Goal: Task Accomplishment & Management: Complete application form

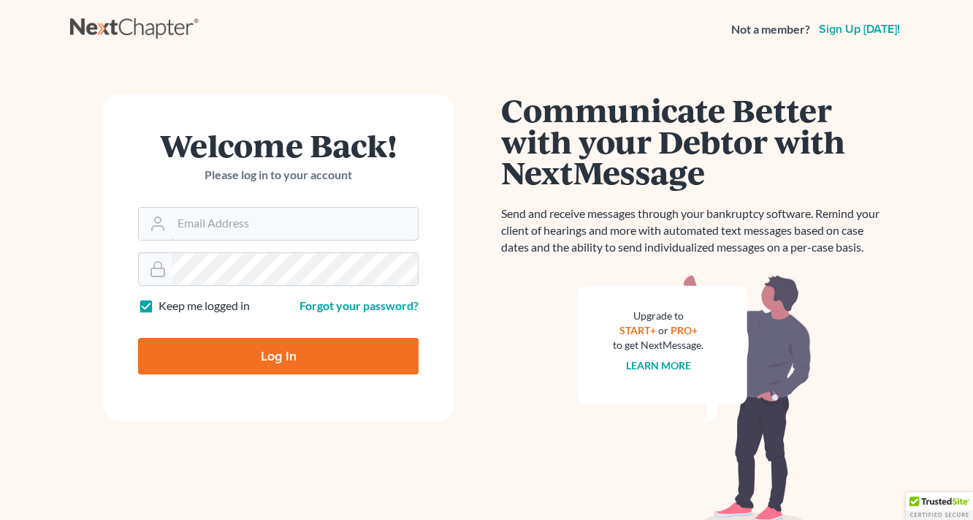
type input "eddy@petermlively.com"
click at [273, 371] on input "Log In" at bounding box center [278, 356] width 281 height 37
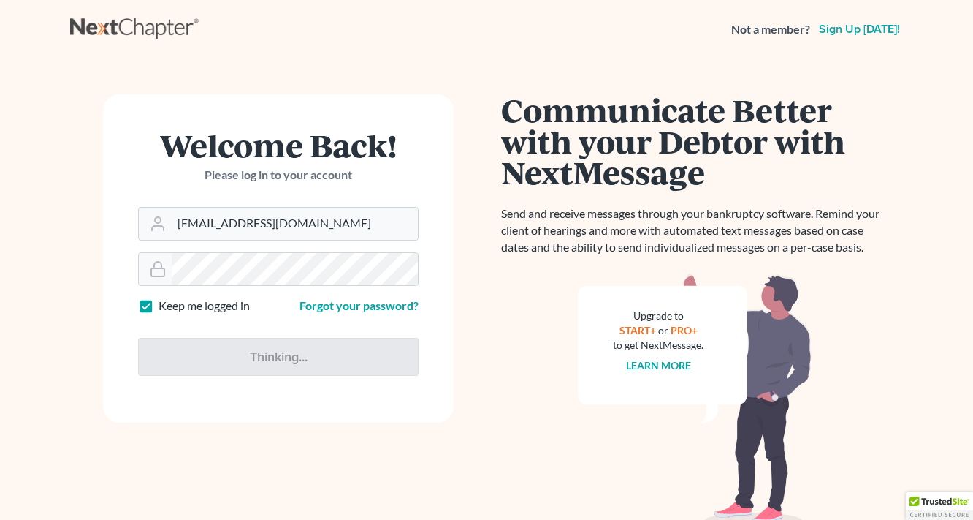
type input "Thinking..."
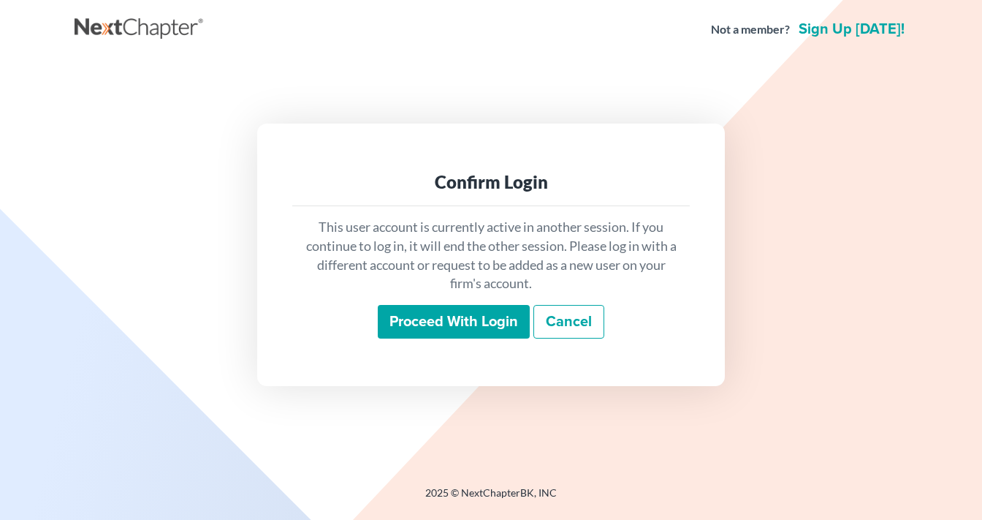
click at [459, 307] on input "Proceed with login" at bounding box center [454, 322] width 152 height 34
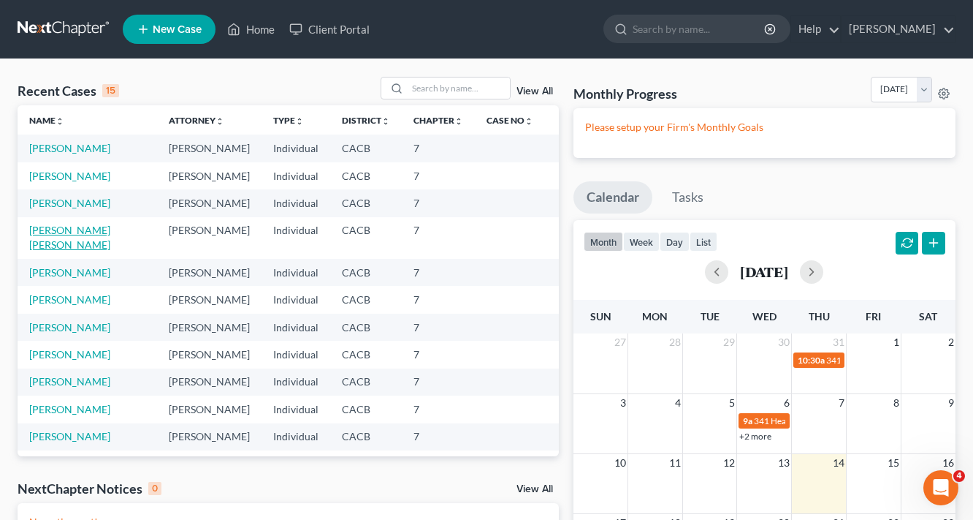
click at [88, 228] on link "[PERSON_NAME] [PERSON_NAME]" at bounding box center [69, 237] width 81 height 27
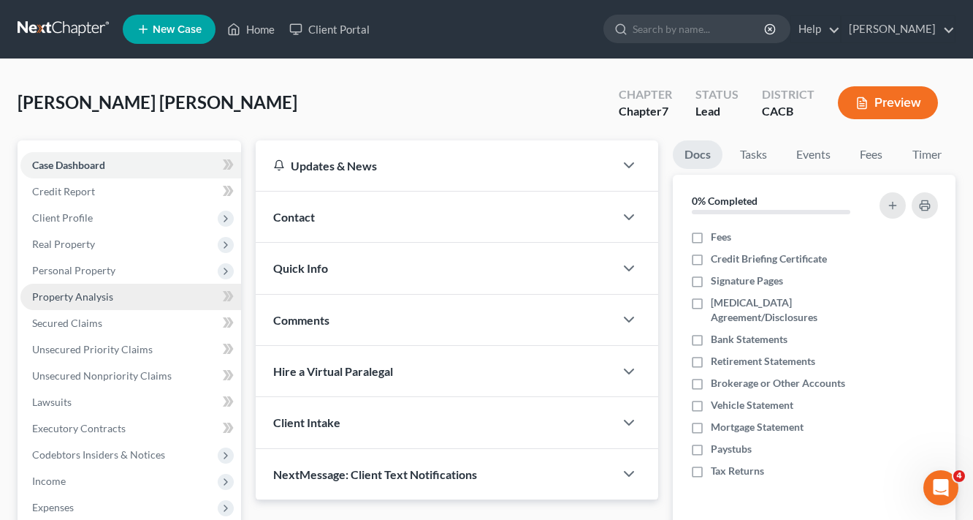
scroll to position [234, 0]
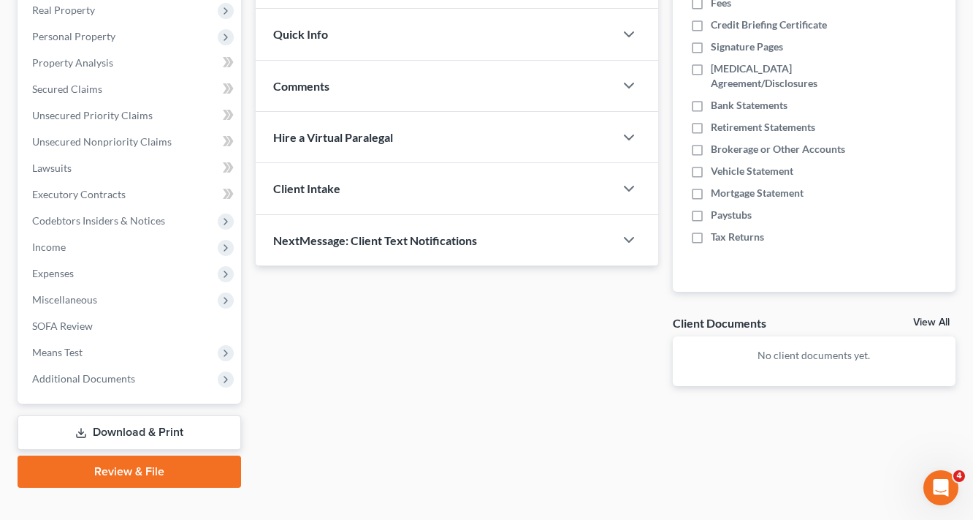
click at [176, 426] on link "Download & Print" at bounding box center [130, 432] width 224 height 34
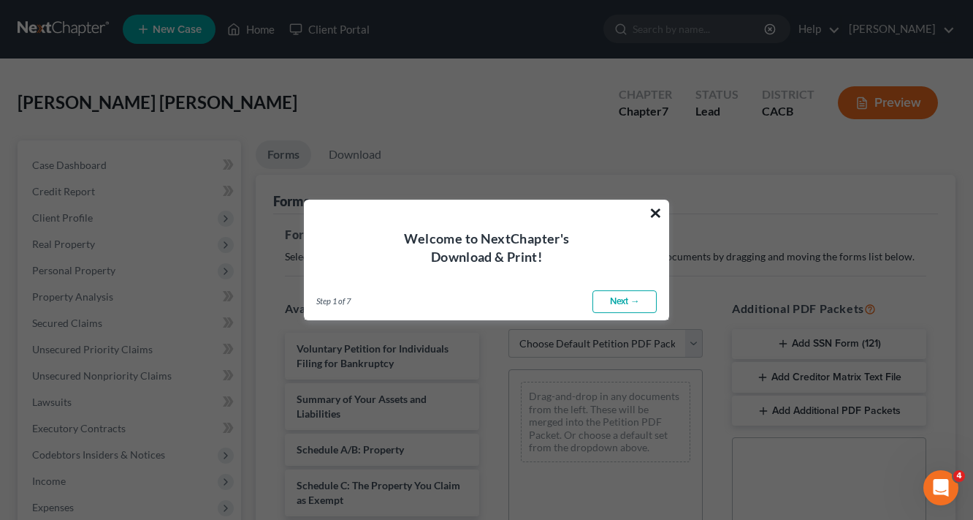
click at [658, 209] on button "×" at bounding box center [656, 212] width 14 height 23
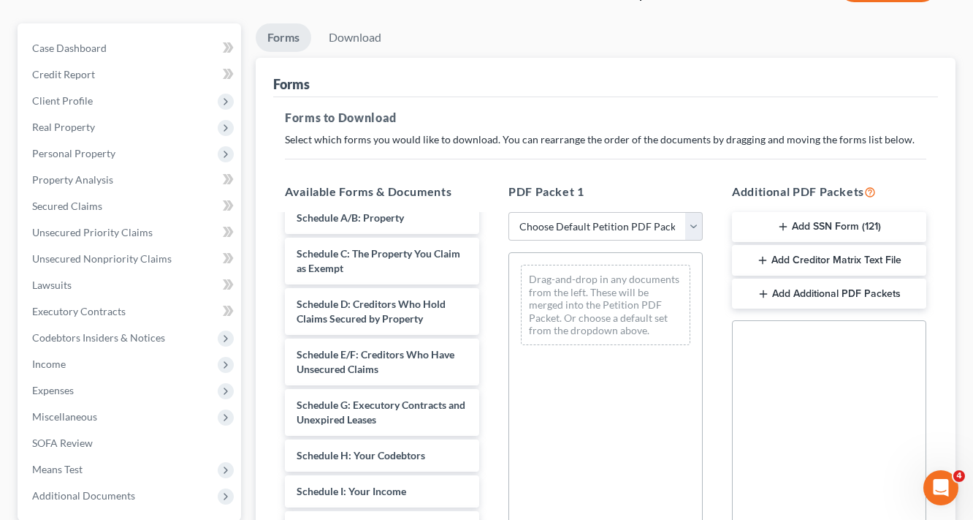
scroll to position [234, 0]
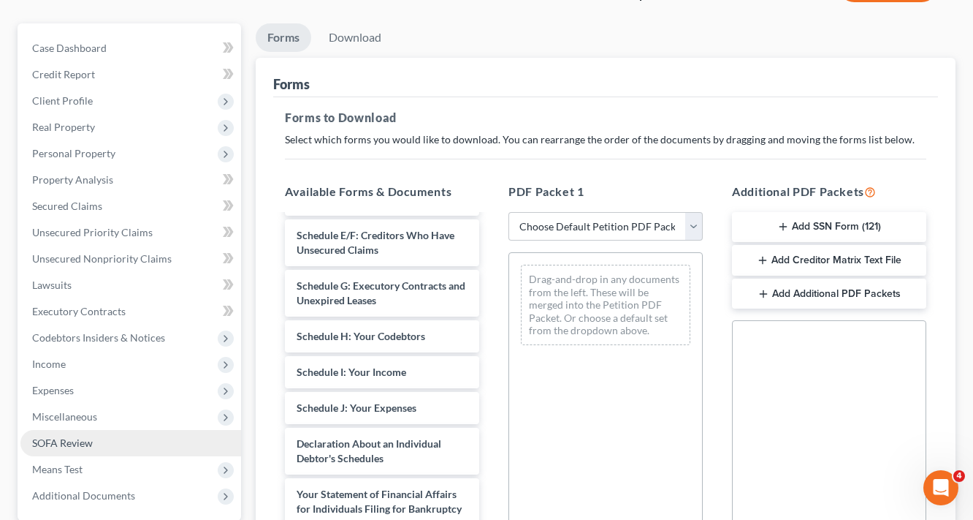
click at [85, 436] on span "SOFA Review" at bounding box center [62, 442] width 61 height 12
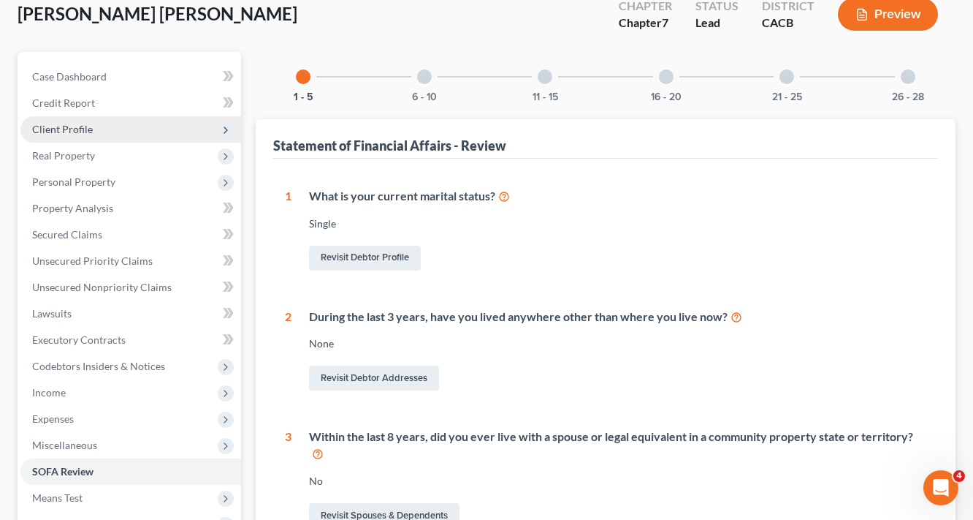
scroll to position [58, 0]
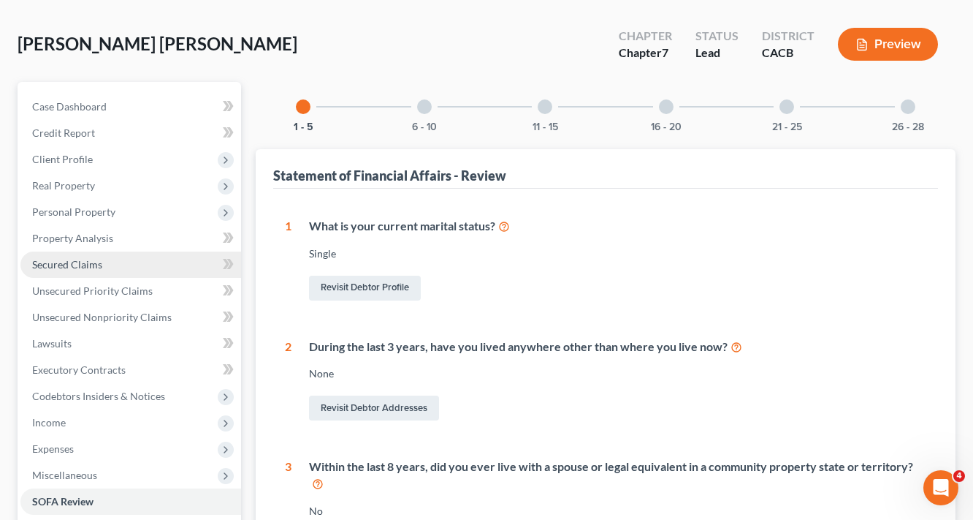
click at [83, 270] on link "Secured Claims" at bounding box center [130, 264] width 221 height 26
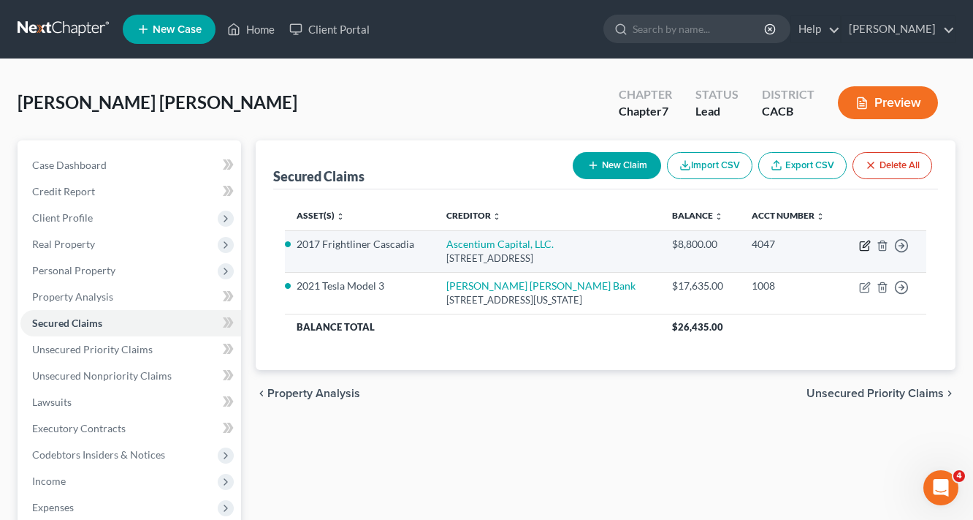
click at [868, 246] on icon "button" at bounding box center [864, 246] width 9 height 9
select select "45"
select select "4"
select select "0"
select select "1"
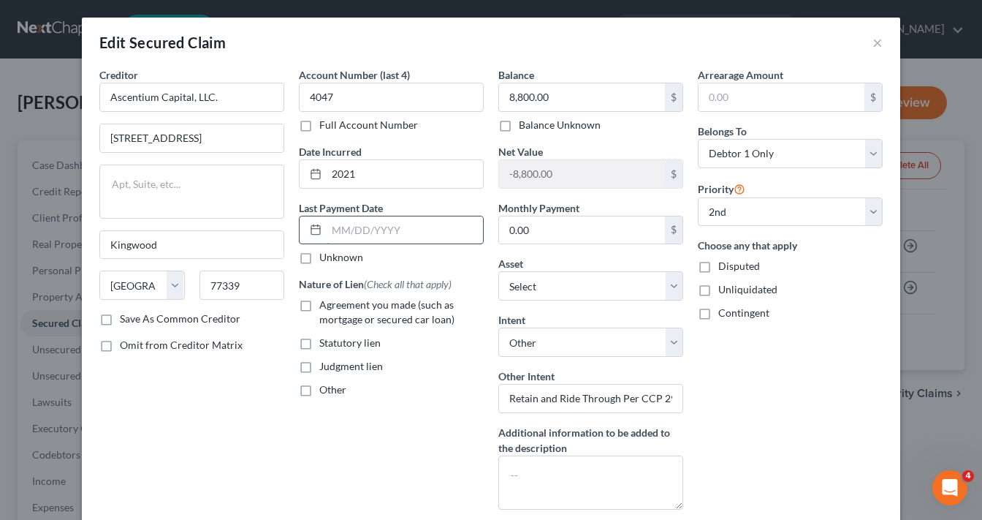
click at [373, 231] on input "text" at bounding box center [405, 230] width 156 height 28
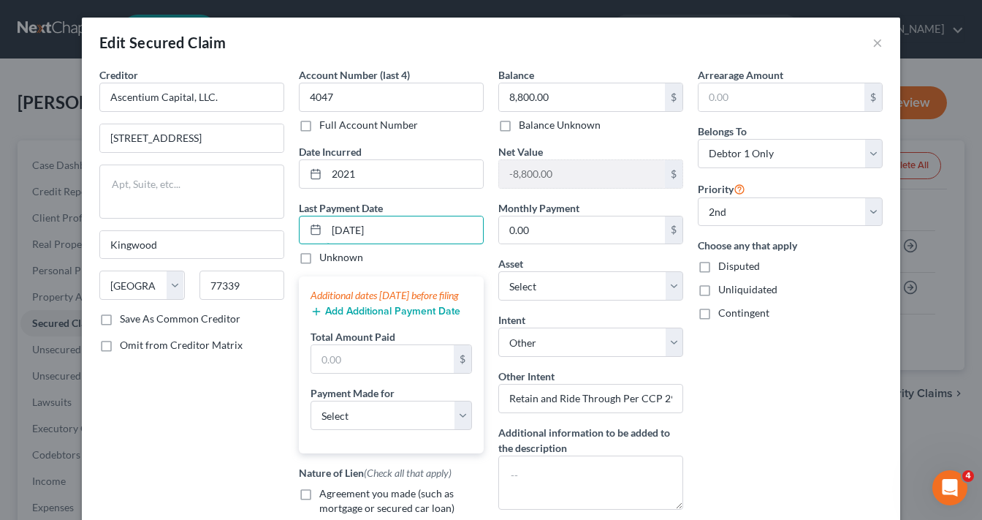
type input "[DATE]"
click at [372, 317] on button "Add Additional Payment Date" at bounding box center [386, 311] width 150 height 12
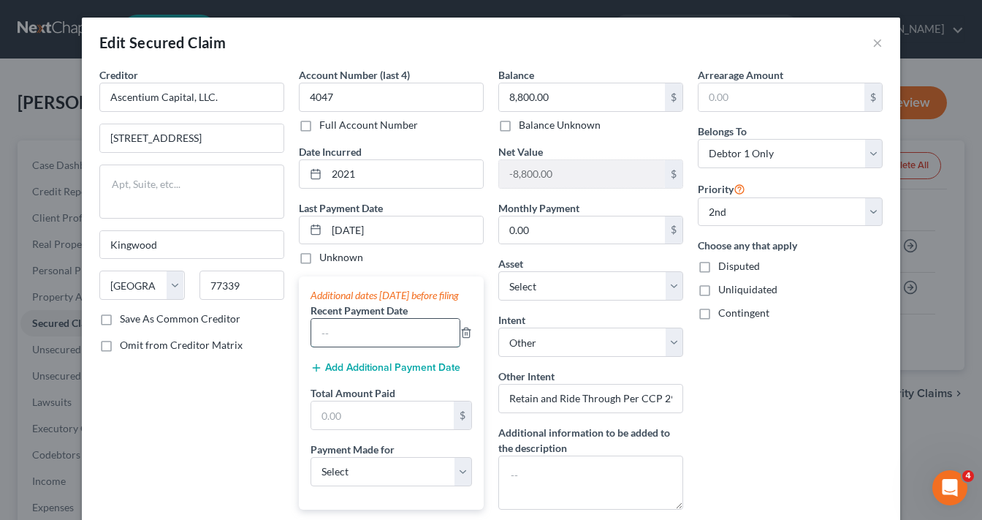
click at [361, 338] on input "text" at bounding box center [385, 333] width 148 height 28
type input "[DATE]"
click at [375, 373] on button "Add Additional Payment Date" at bounding box center [386, 368] width 150 height 12
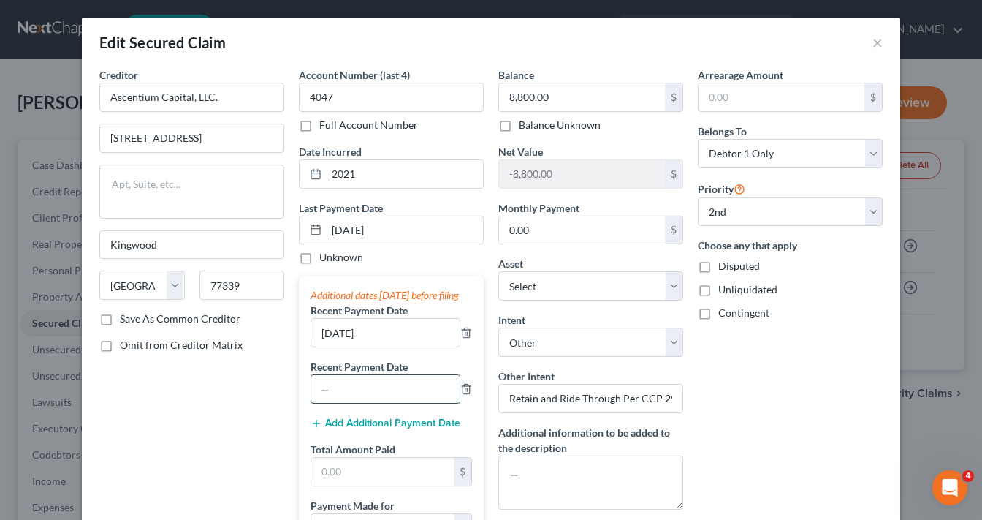
click at [357, 403] on input "text" at bounding box center [385, 389] width 148 height 28
type input "[DATE]"
click at [362, 485] on input "text" at bounding box center [382, 471] width 142 height 28
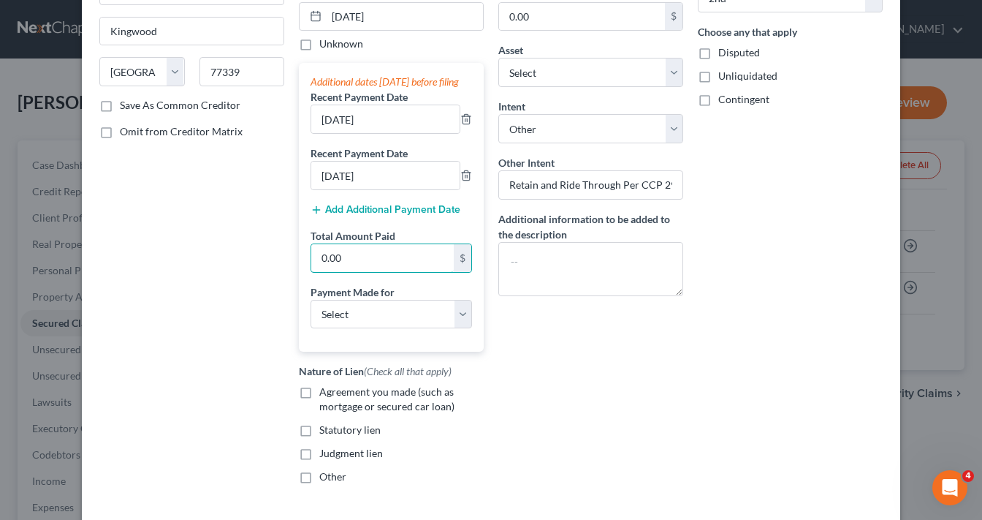
scroll to position [234, 0]
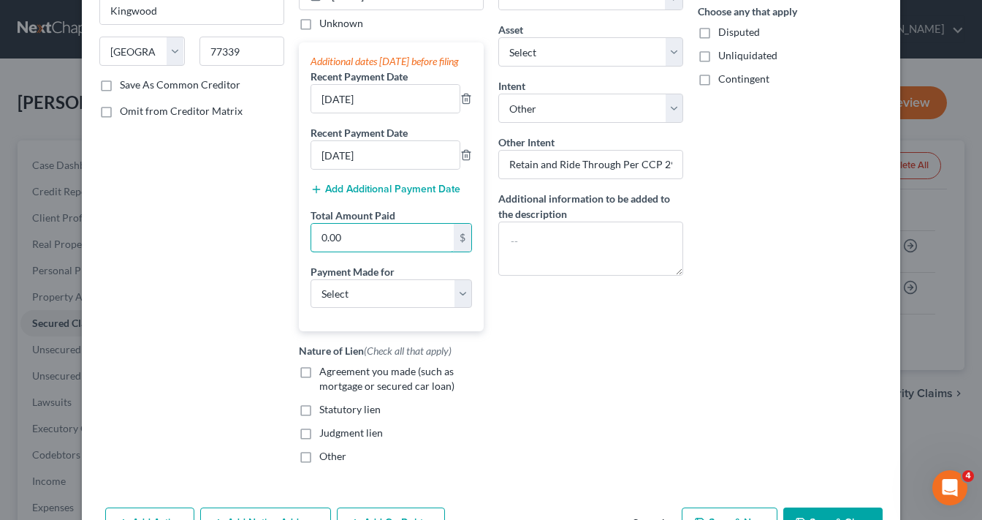
type input "0.00"
click at [319, 381] on label "Agreement you made (such as mortgage or secured car loan)" at bounding box center [401, 378] width 164 height 29
click at [325, 373] on input "Agreement you made (such as mortgage or secured car loan)" at bounding box center [329, 368] width 9 height 9
checkbox input "true"
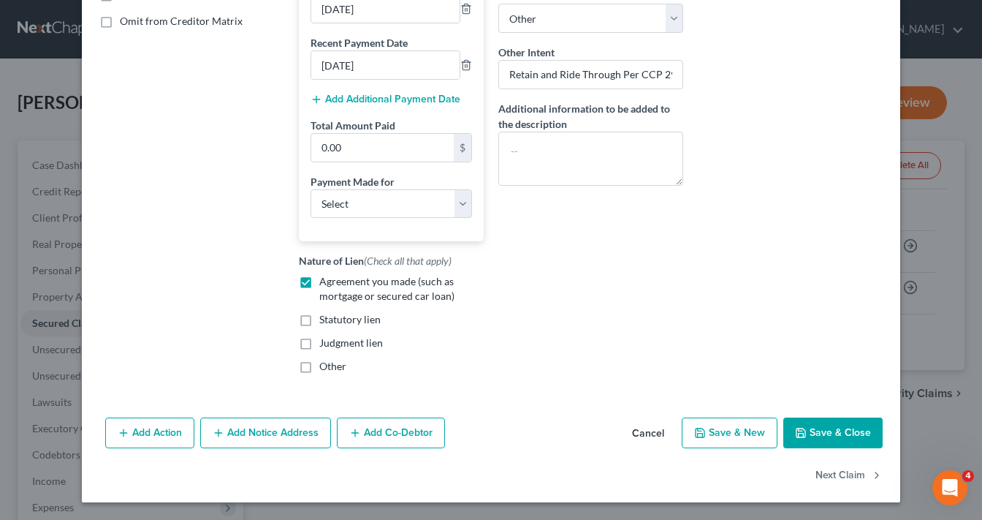
click at [840, 440] on button "Save & Close" at bounding box center [832, 432] width 99 height 31
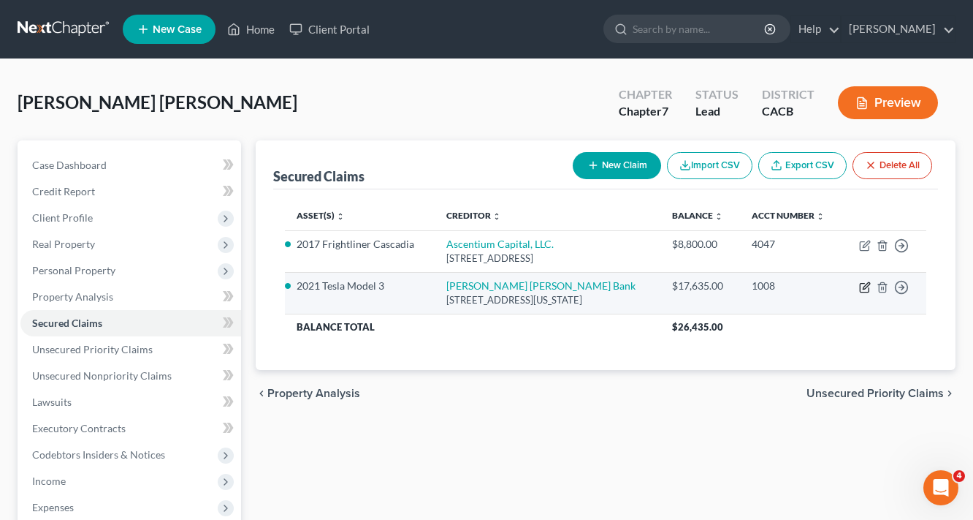
click at [862, 287] on icon "button" at bounding box center [865, 287] width 12 height 12
select select "19"
select select "4"
select select "0"
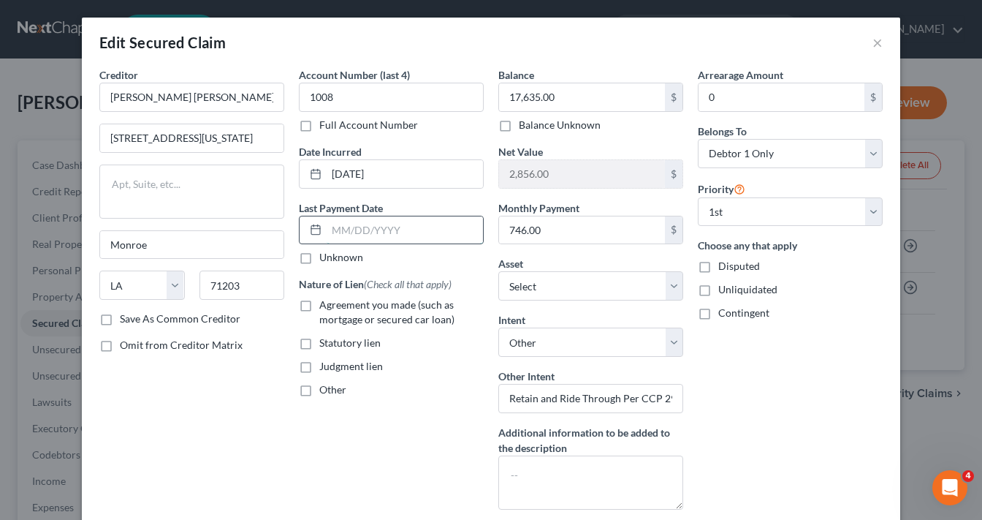
click at [376, 222] on input "text" at bounding box center [405, 230] width 156 height 28
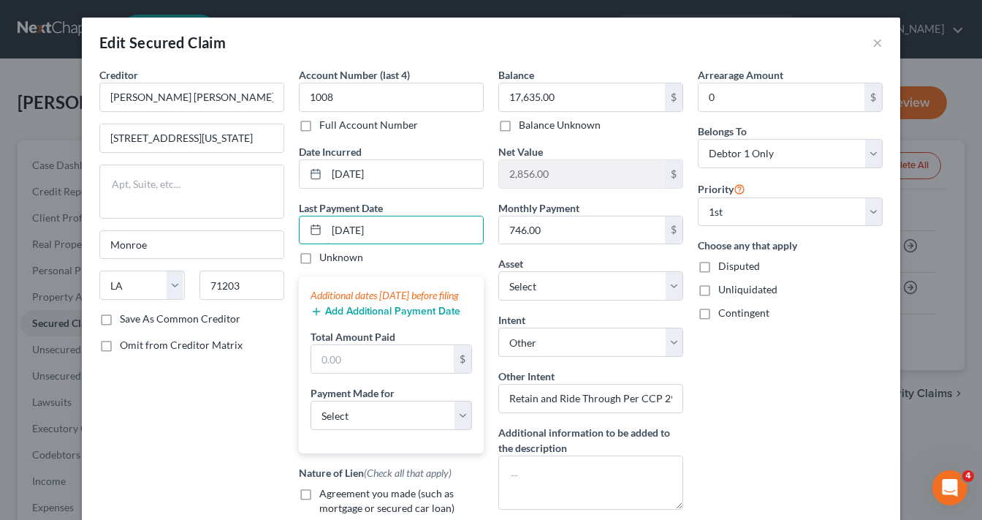
type input "[DATE]"
click at [357, 317] on button "Add Additional Payment Date" at bounding box center [386, 311] width 150 height 12
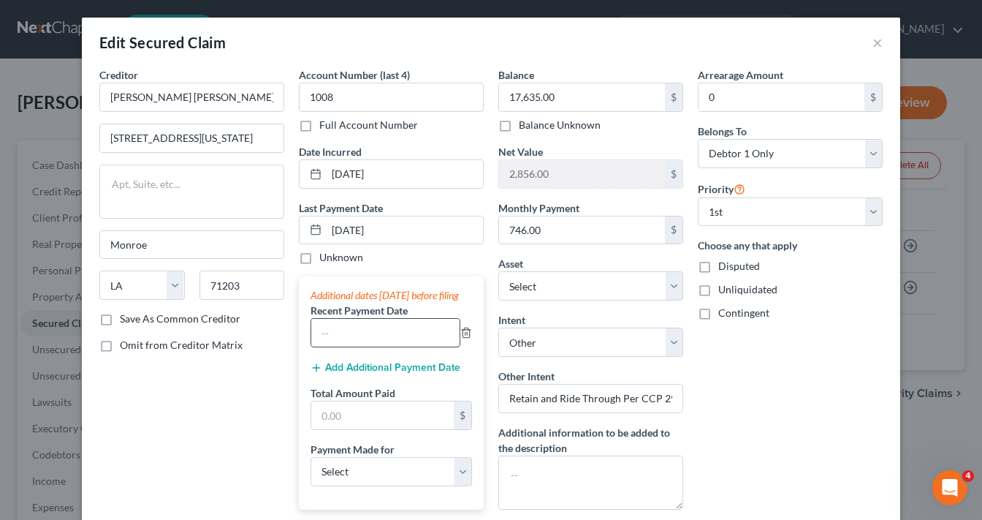
click at [349, 346] on input "text" at bounding box center [385, 333] width 148 height 28
type input "[DATE]"
click at [382, 373] on button "Add Additional Payment Date" at bounding box center [386, 368] width 150 height 12
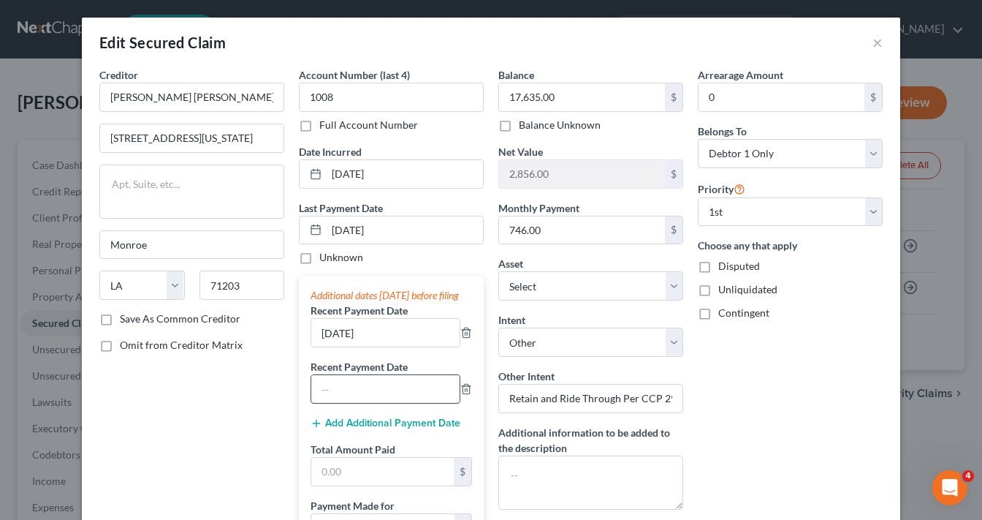
click at [378, 403] on input "text" at bounding box center [385, 389] width 148 height 28
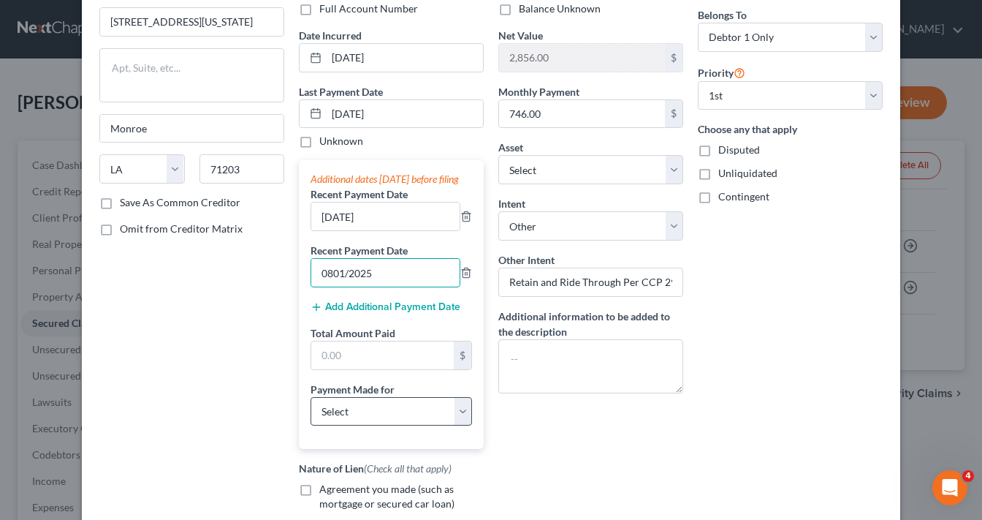
scroll to position [117, 0]
type input "0801/2025"
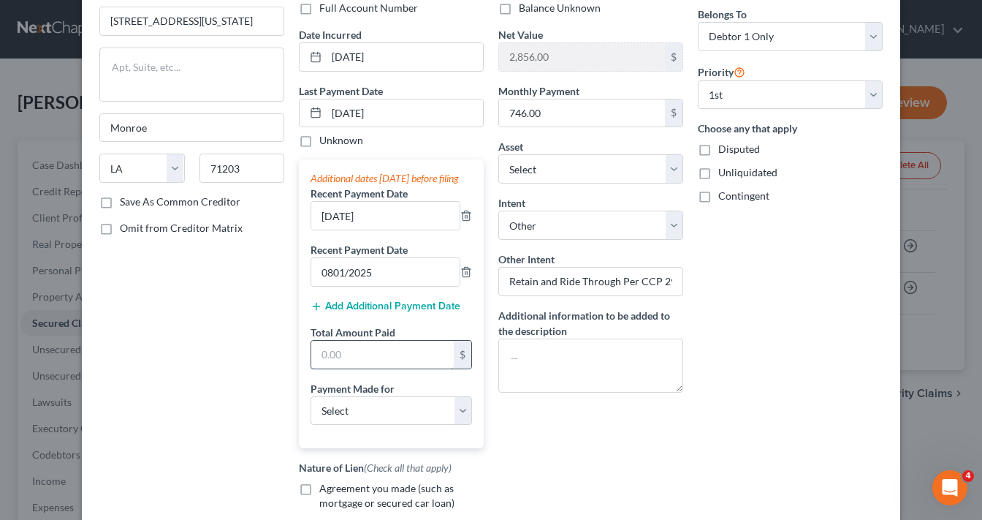
click at [397, 368] on input "text" at bounding box center [382, 355] width 142 height 28
type input "2,238.00"
click at [357, 425] on select "Select Car Credit Card Loan Repayment Mortgage Other Suppliers Or Vendors" at bounding box center [391, 410] width 161 height 29
select select "0"
click at [311, 408] on select "Select Car Credit Card Loan Repayment Mortgage Other Suppliers Or Vendors" at bounding box center [391, 410] width 161 height 29
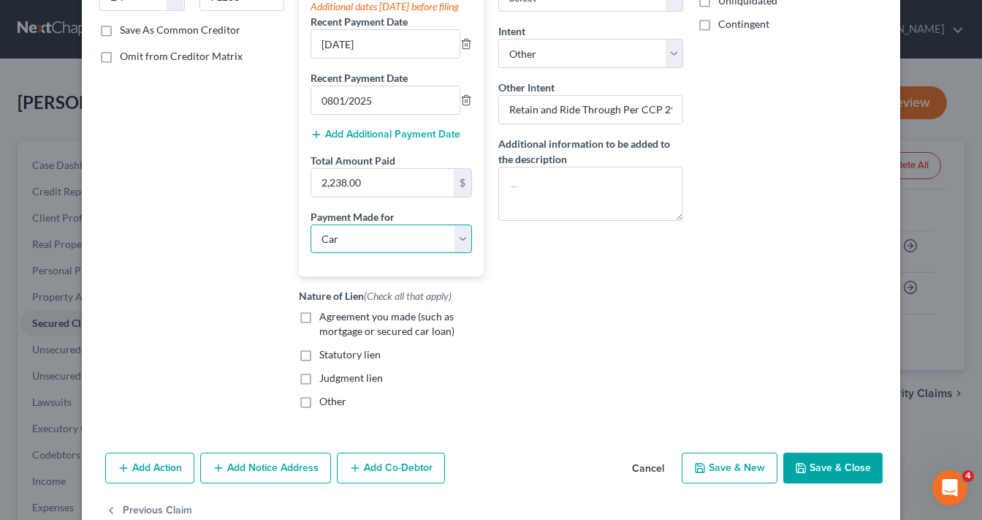
scroll to position [292, 0]
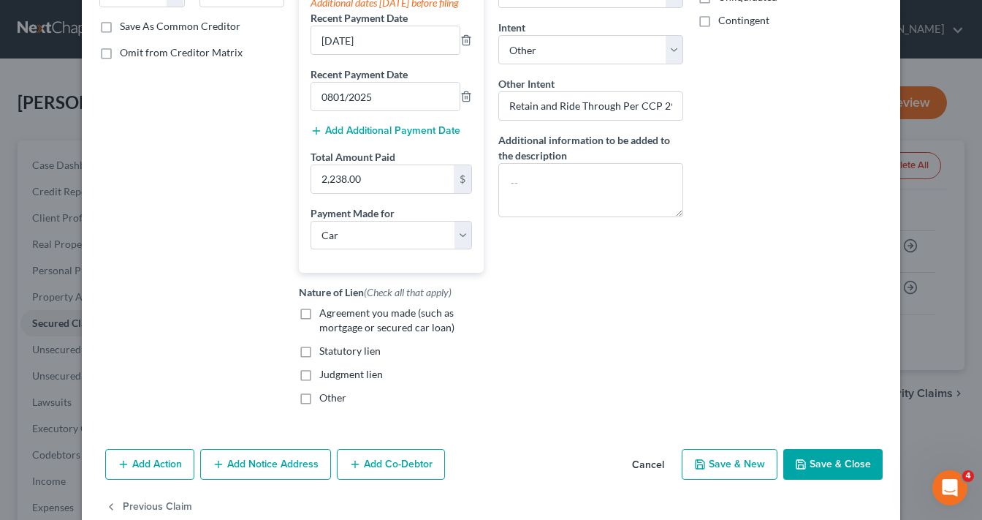
click at [336, 333] on span "Agreement you made (such as mortgage or secured car loan)" at bounding box center [386, 319] width 135 height 27
click at [335, 315] on input "Agreement you made (such as mortgage or secured car loan)" at bounding box center [329, 309] width 9 height 9
checkbox input "true"
click at [811, 476] on button "Save & Close" at bounding box center [832, 464] width 99 height 31
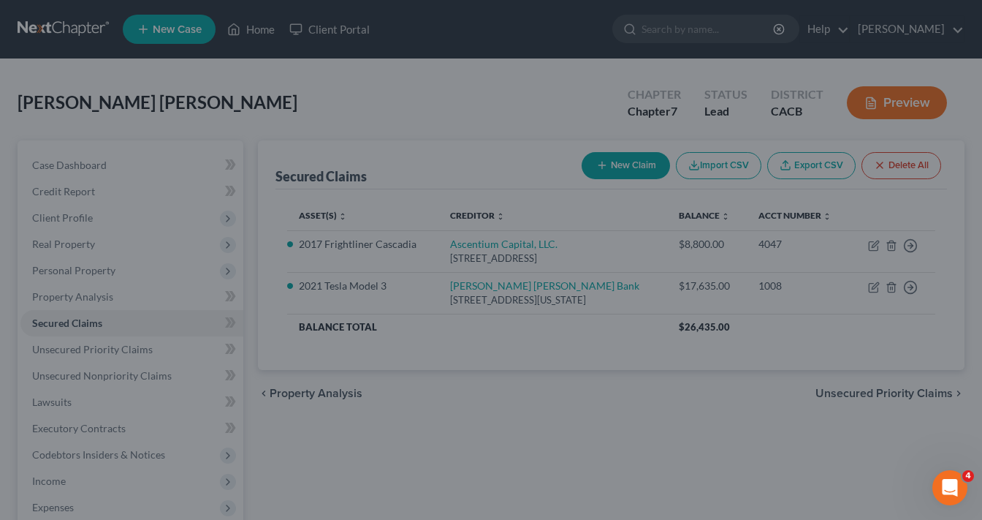
select select "4"
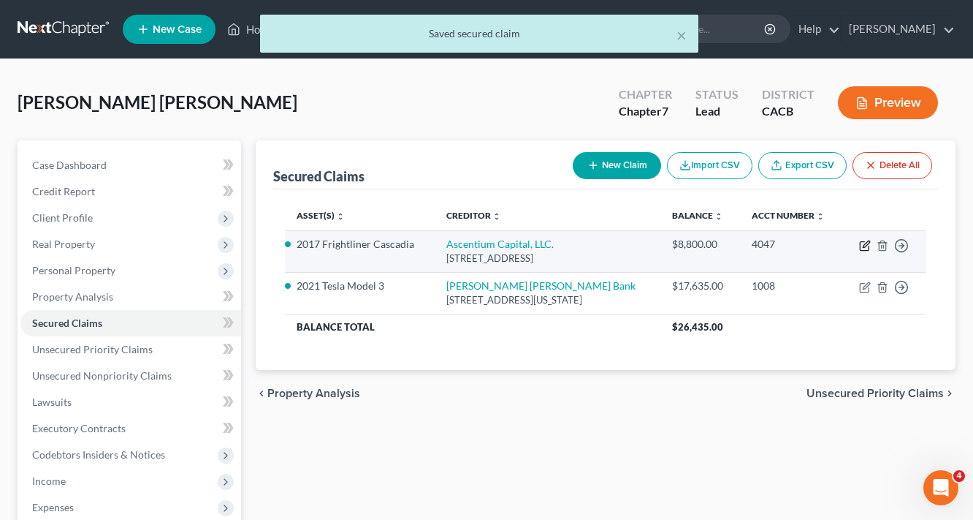
click at [863, 246] on icon "button" at bounding box center [866, 243] width 7 height 7
select select "45"
select select "4"
select select "0"
select select "1"
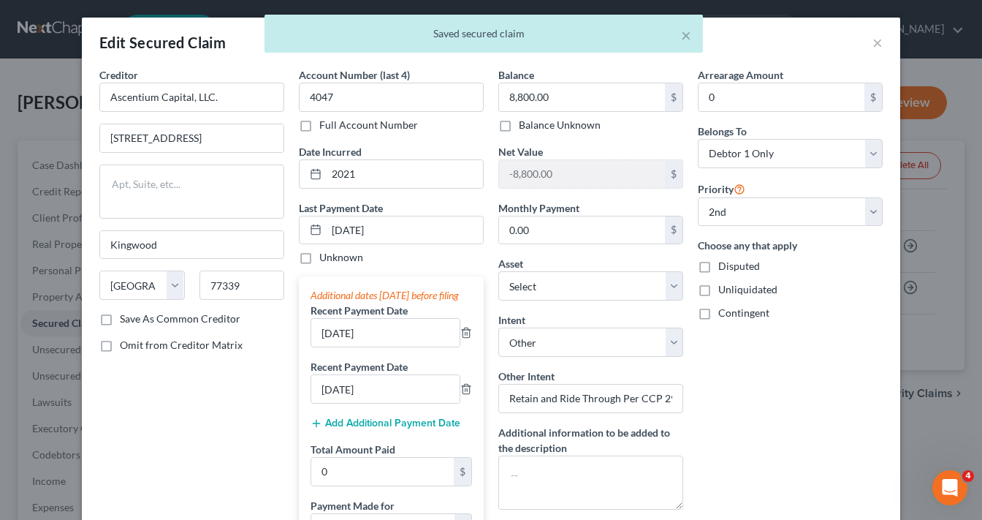
scroll to position [117, 0]
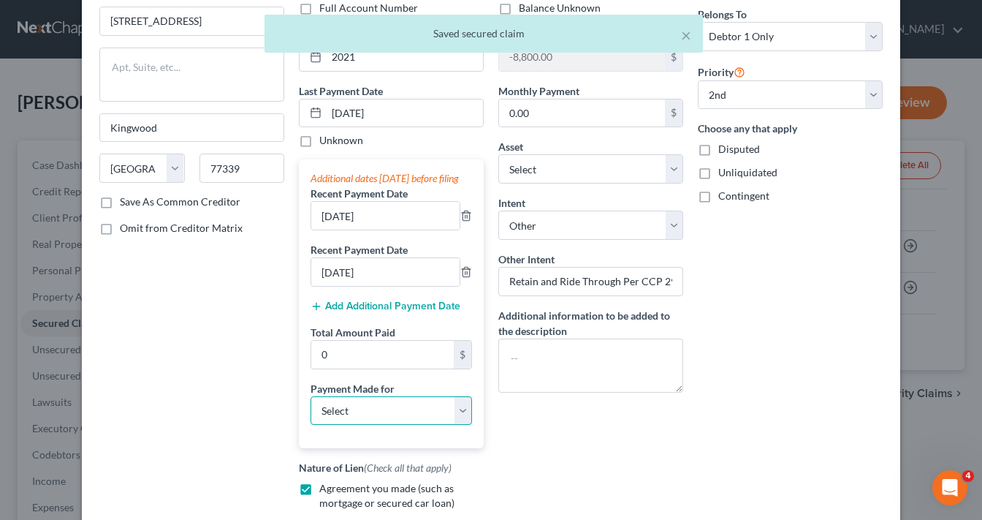
click at [361, 422] on select "Select Car Credit Card Loan Repayment Mortgage Other Suppliers Or Vendors" at bounding box center [391, 410] width 161 height 29
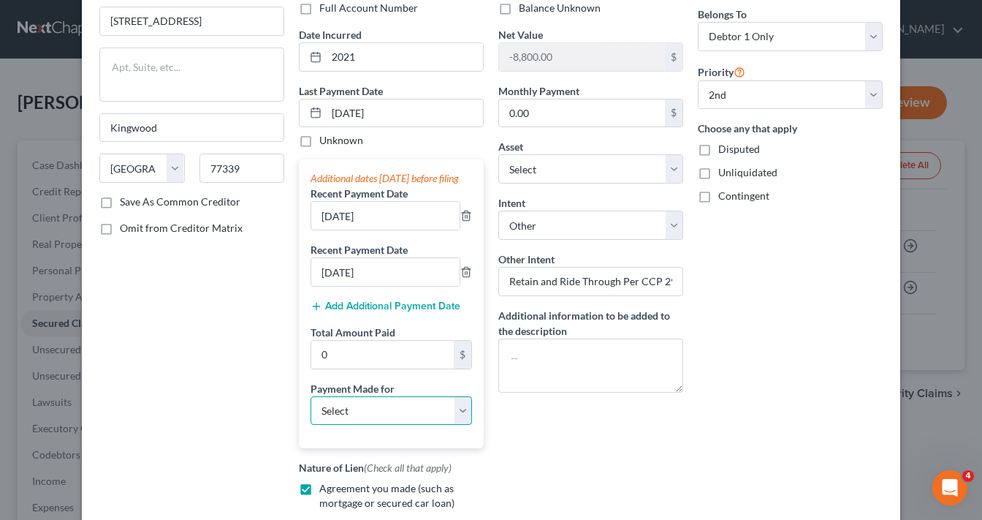
select select "0"
click at [311, 408] on select "Select Car Credit Card Loan Repayment Mortgage Other Suppliers Or Vendors" at bounding box center [391, 410] width 161 height 29
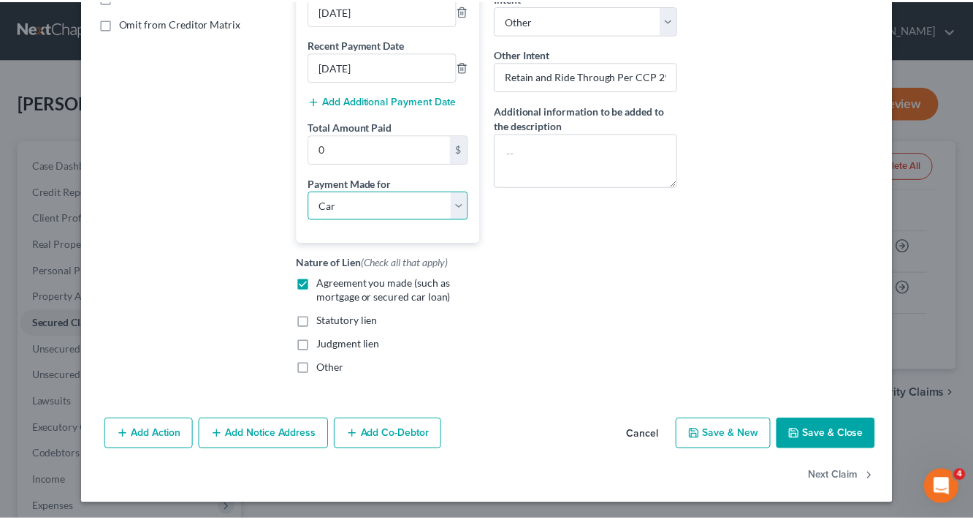
scroll to position [336, 0]
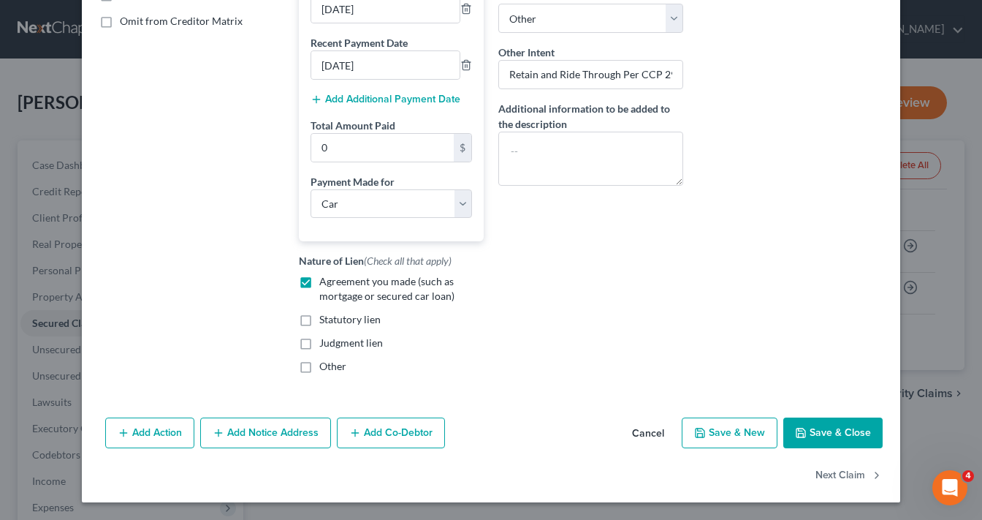
click at [823, 434] on button "Save & Close" at bounding box center [832, 432] width 99 height 31
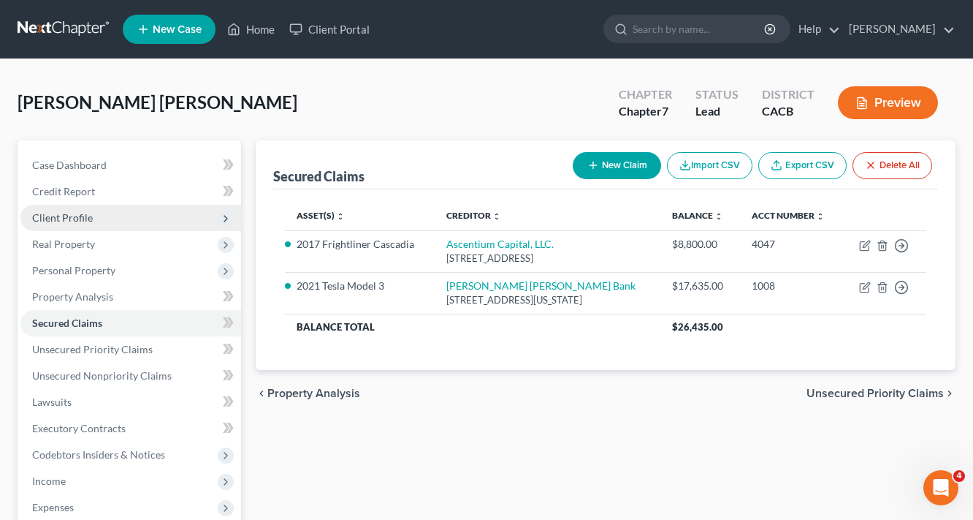
click at [69, 213] on span "Client Profile" at bounding box center [62, 217] width 61 height 12
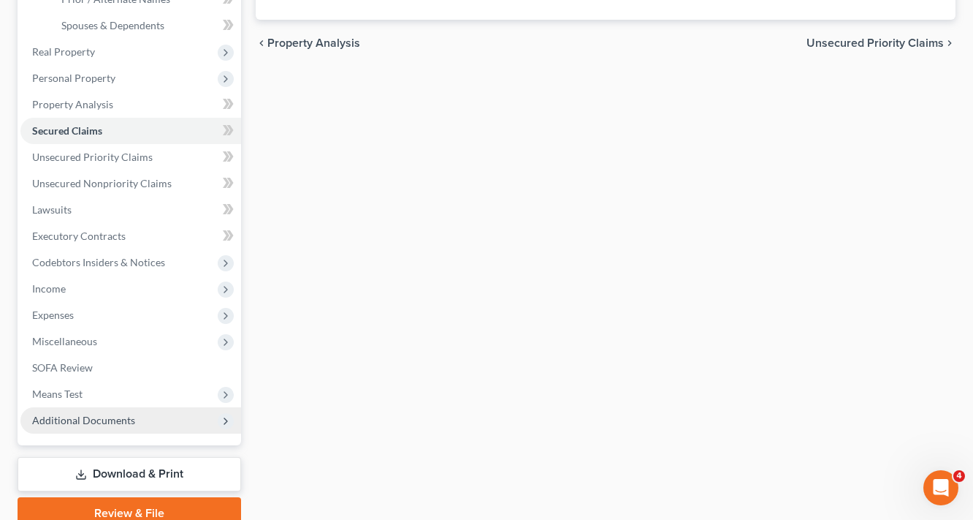
scroll to position [351, 0]
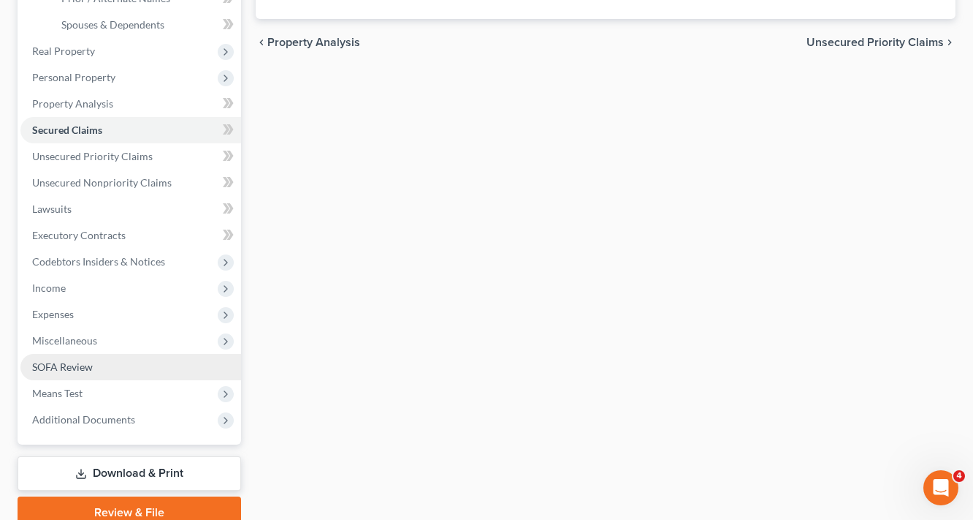
click at [66, 362] on span "SOFA Review" at bounding box center [62, 366] width 61 height 12
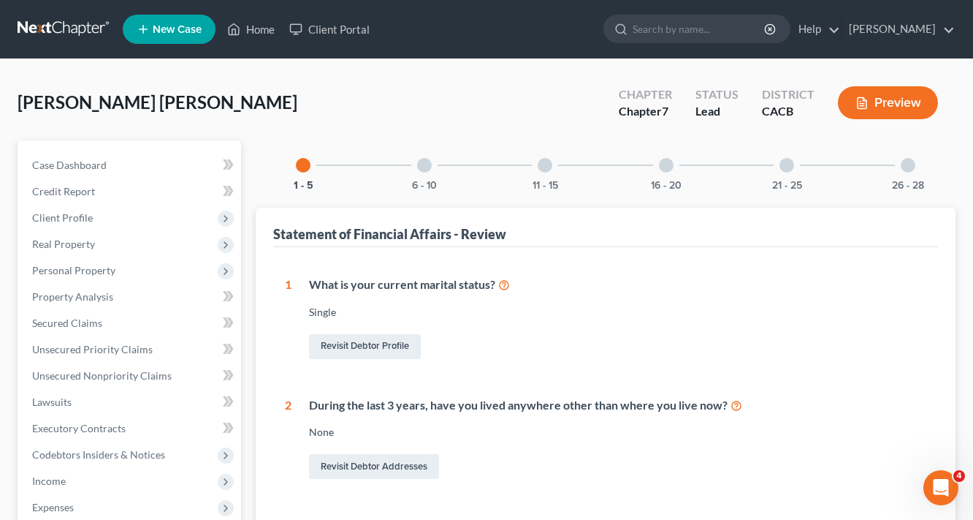
scroll to position [117, 0]
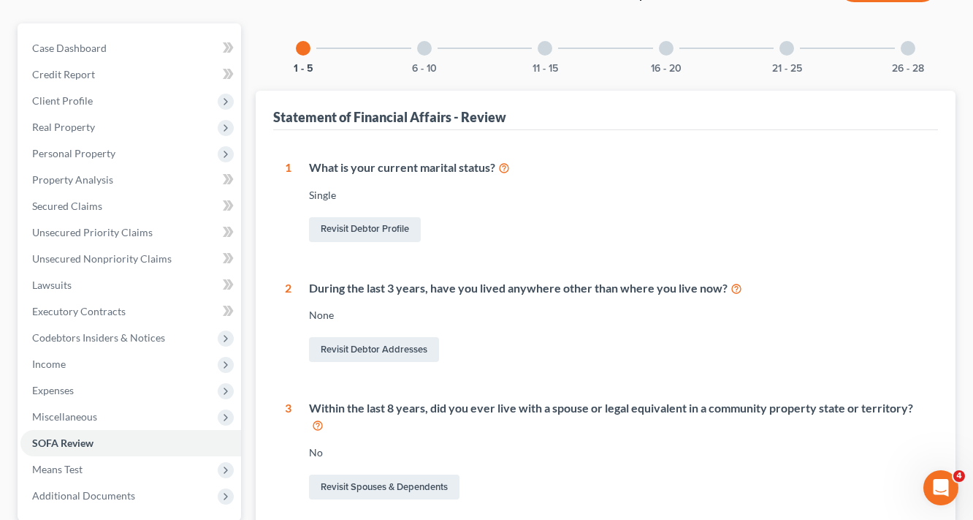
click at [661, 50] on div at bounding box center [666, 48] width 15 height 15
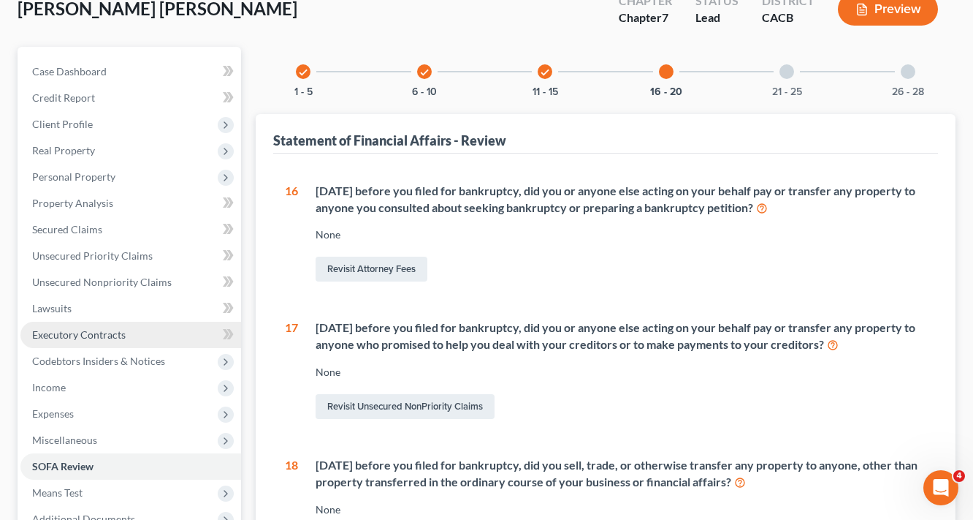
scroll to position [269, 0]
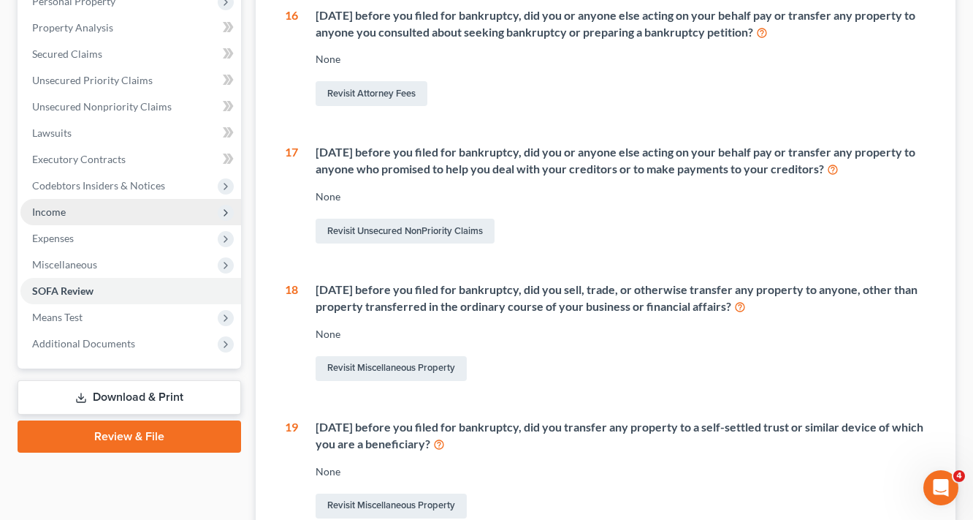
click at [58, 208] on span "Income" at bounding box center [49, 211] width 34 height 12
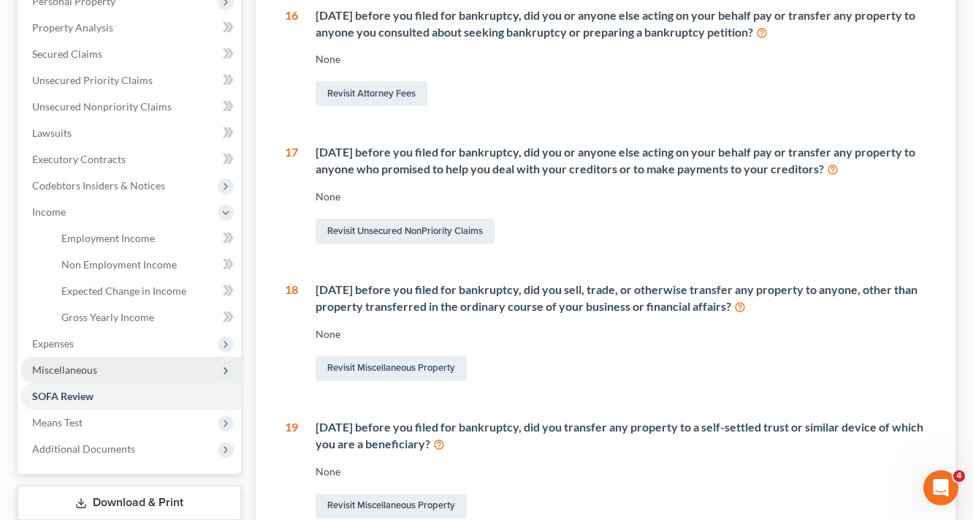
click at [49, 371] on span "Miscellaneous" at bounding box center [64, 369] width 65 height 12
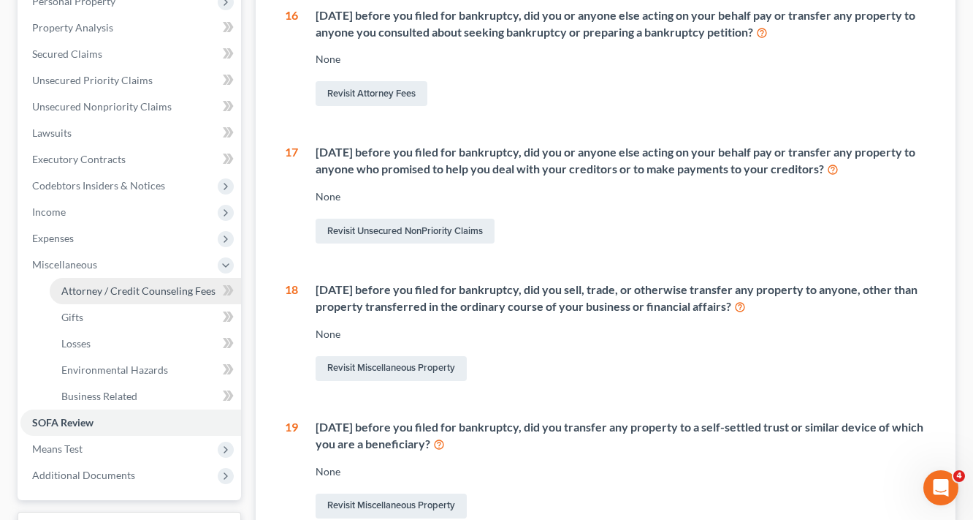
click at [151, 288] on span "Attorney / Credit Counseling Fees" at bounding box center [138, 290] width 154 height 12
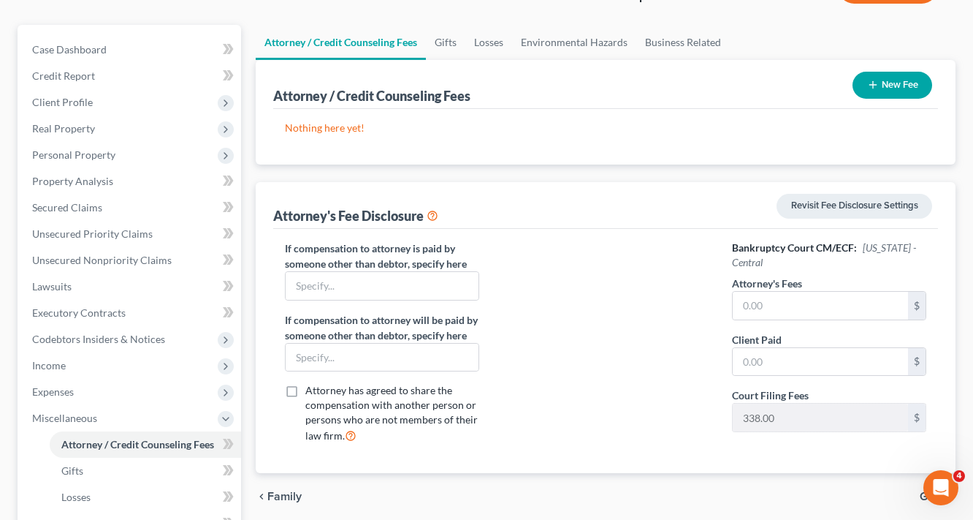
scroll to position [117, 0]
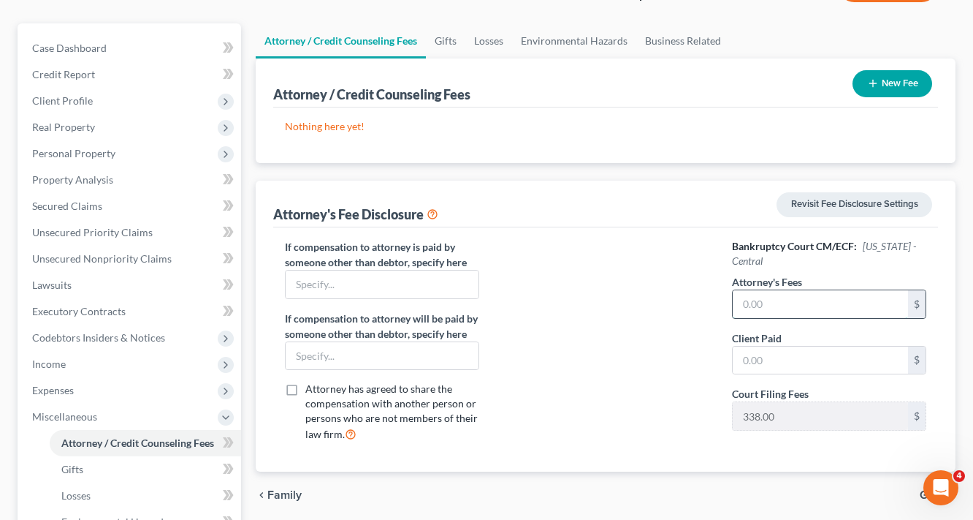
click at [817, 301] on input "text" at bounding box center [820, 304] width 175 height 28
type input "2,332.00"
click at [789, 357] on input "text" at bounding box center [820, 360] width 175 height 28
click at [782, 476] on div "chevron_left Family Gifts chevron_right" at bounding box center [606, 494] width 700 height 47
click at [801, 360] on input "2,232.00" at bounding box center [820, 360] width 175 height 28
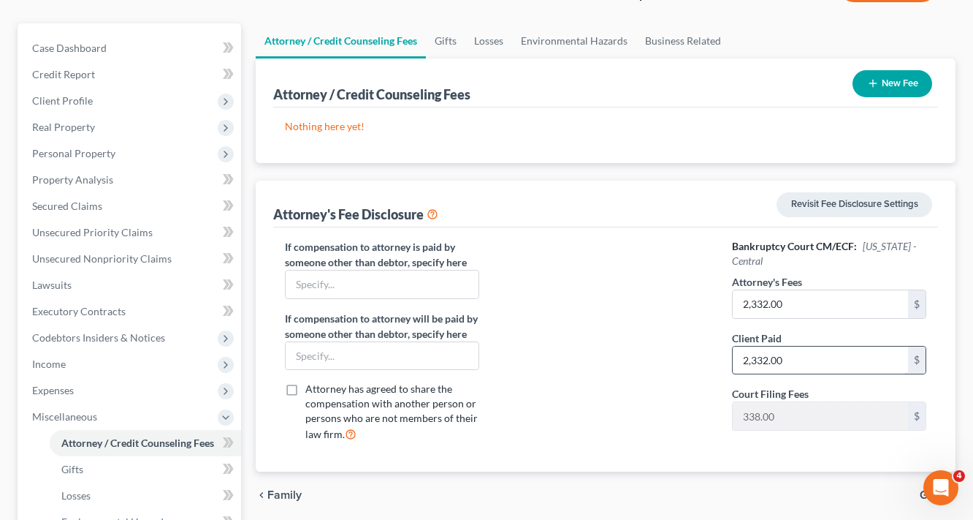
type input "2,332.00"
click at [903, 84] on button "New Fee" at bounding box center [893, 83] width 80 height 27
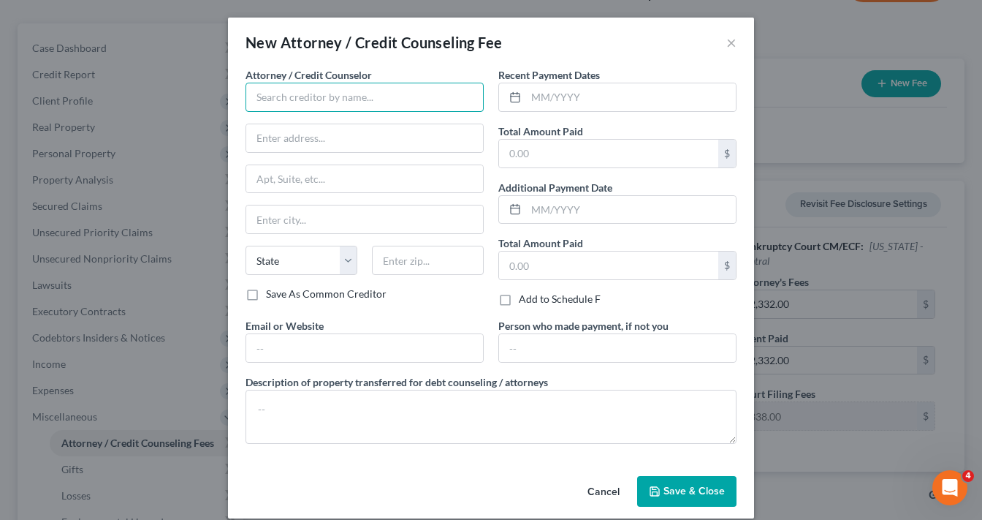
click at [348, 94] on input "text" at bounding box center [365, 97] width 238 height 29
type input "The Law Office of [PERSON_NAME]"
type input "[STREET_ADDRESS][US_STATE]"
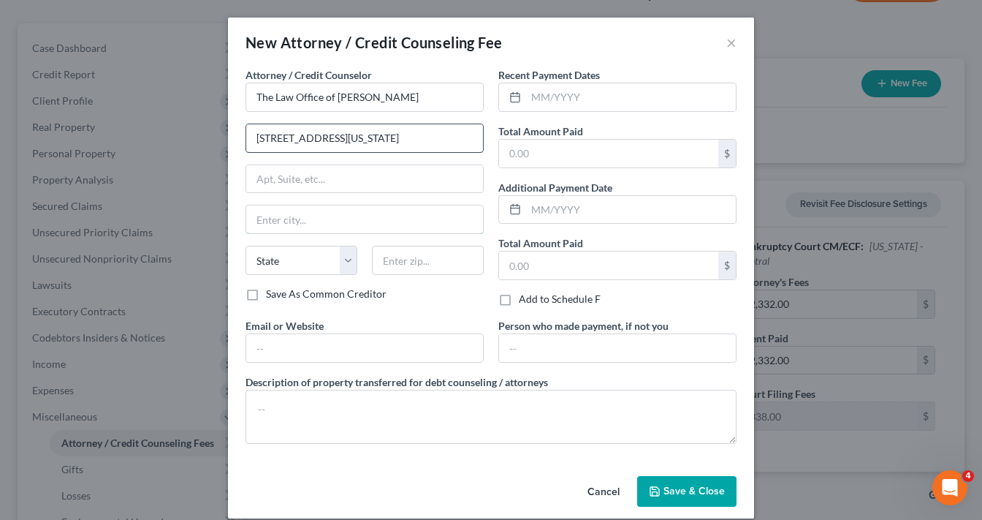
type input "[GEOGRAPHIC_DATA]"
select select "4"
type input "90230"
type input "[EMAIL_ADDRESS][DOMAIN_NAME]"
click at [570, 99] on input "text" at bounding box center [631, 97] width 210 height 28
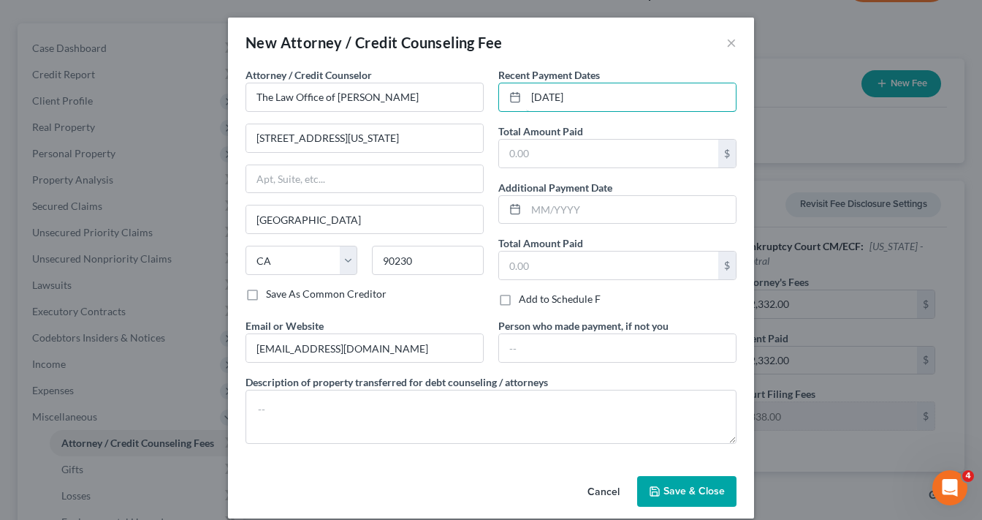
type input "[DATE]"
type input "2,332.00"
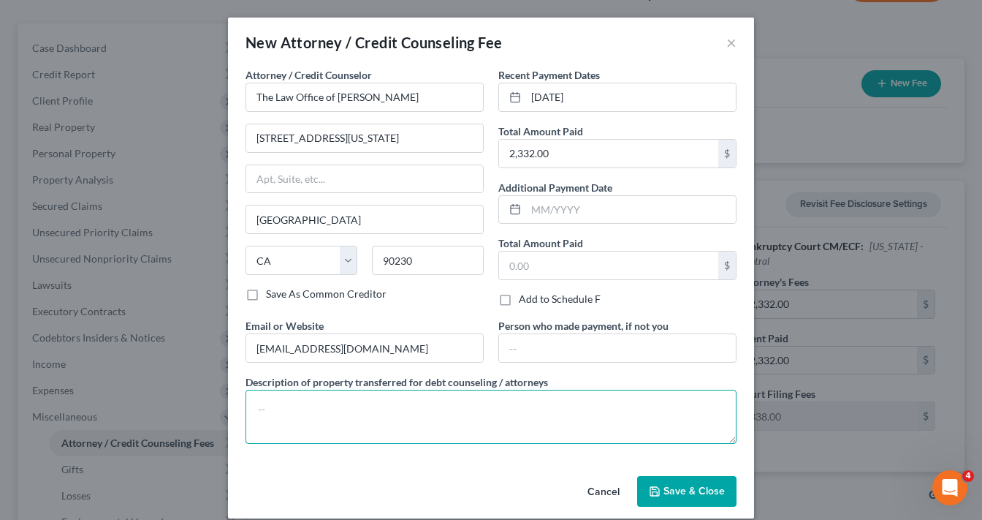
click at [314, 416] on textarea at bounding box center [491, 416] width 491 height 54
paste textarea "Chapter 7 [MEDICAL_DATA] Agreement Includes Cost of Credit Report and Required …"
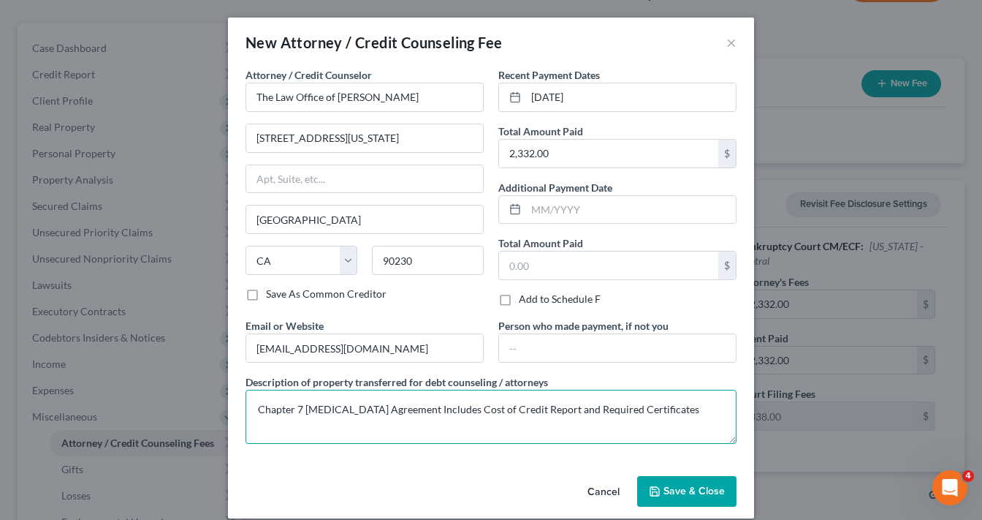
type textarea "Chapter 7 [MEDICAL_DATA] Agreement Includes Cost of Credit Report and Required …"
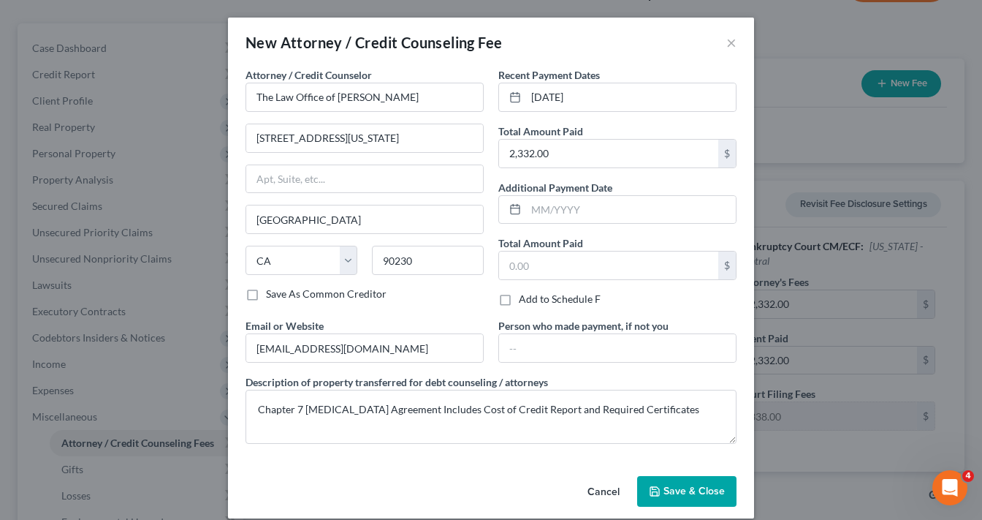
click at [693, 490] on span "Save & Close" at bounding box center [694, 490] width 61 height 12
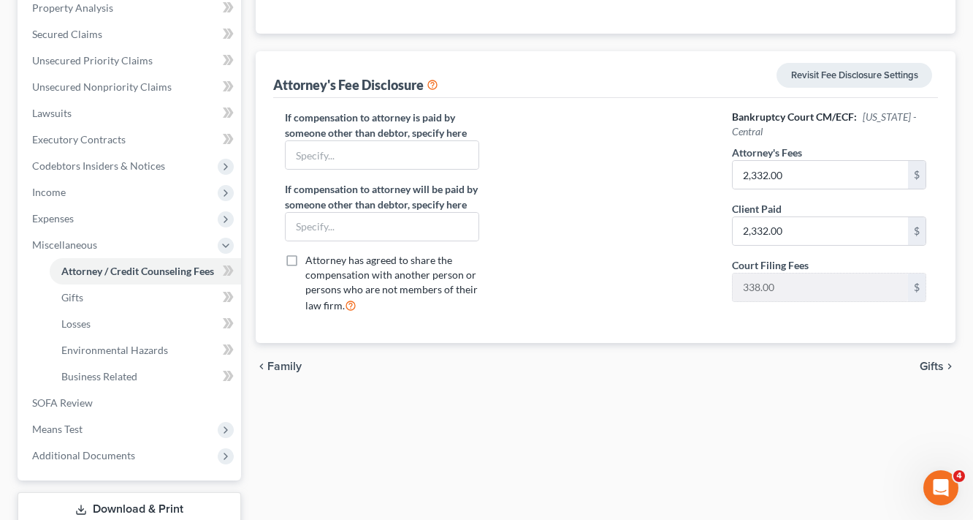
scroll to position [292, 0]
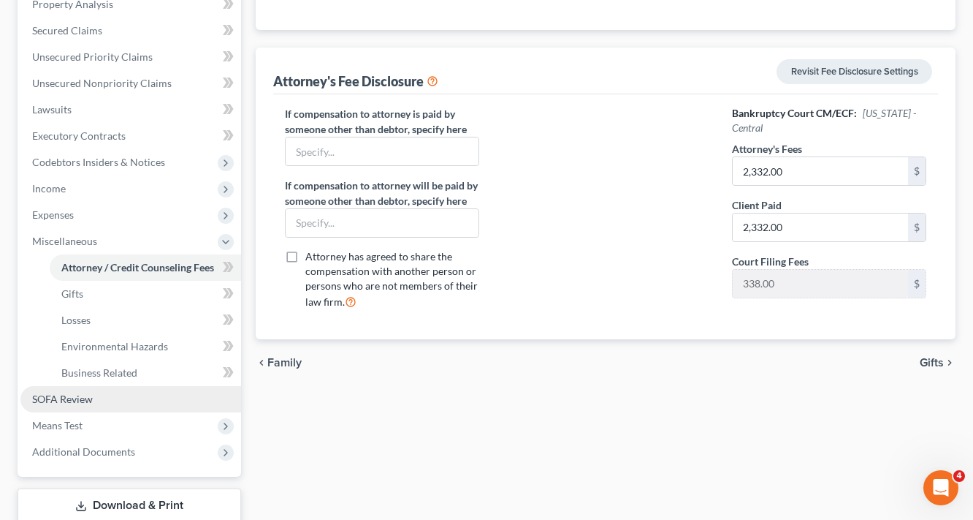
click at [58, 402] on span "SOFA Review" at bounding box center [62, 398] width 61 height 12
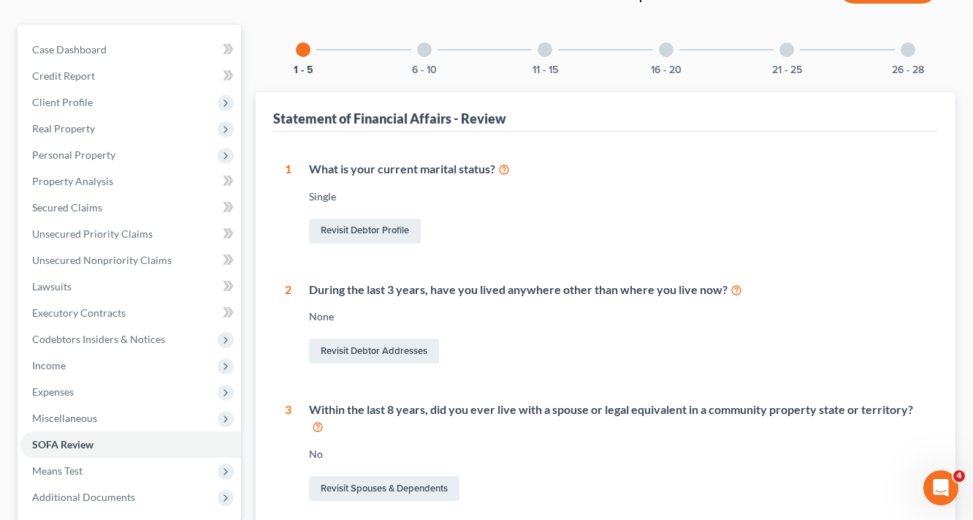
scroll to position [117, 0]
click at [907, 47] on div at bounding box center [908, 48] width 15 height 15
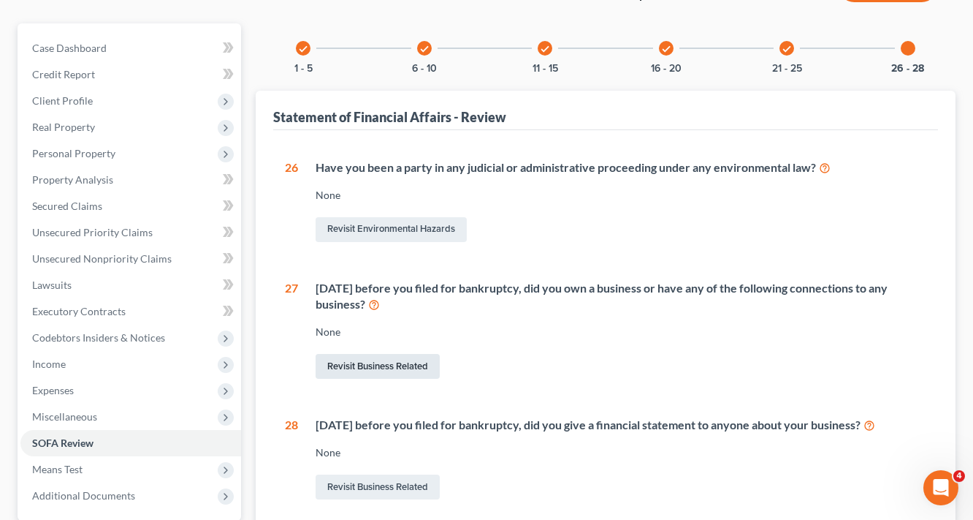
click at [408, 363] on link "Revisit Business Related" at bounding box center [378, 366] width 124 height 25
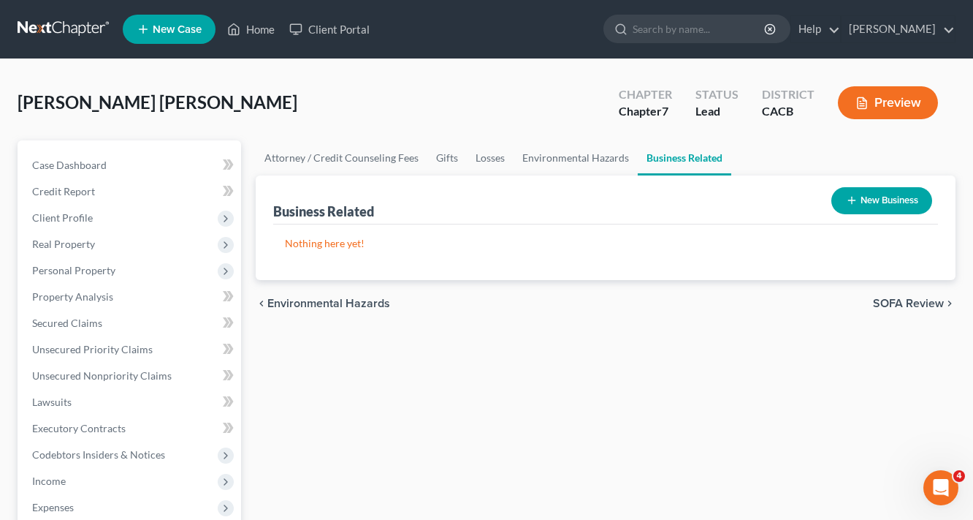
click at [889, 200] on button "New Business" at bounding box center [882, 200] width 101 height 27
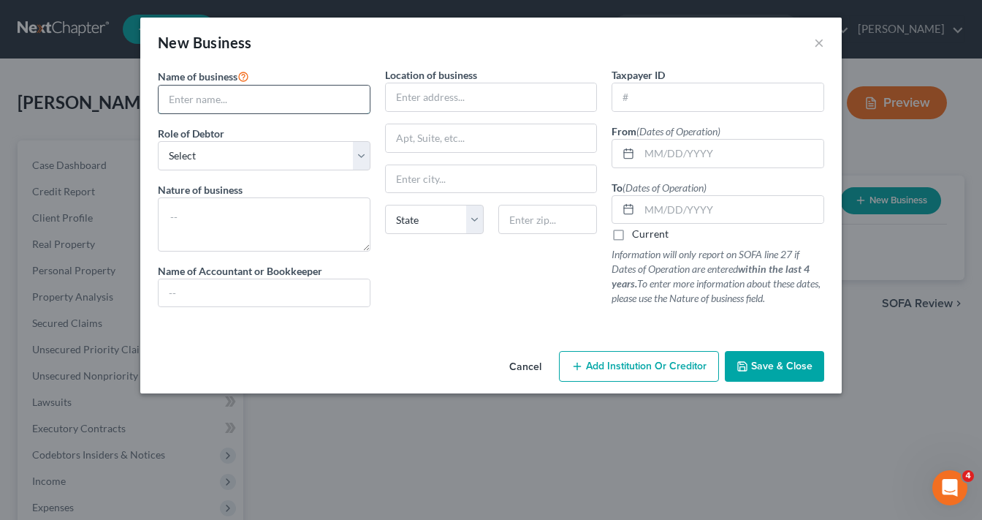
click at [267, 94] on input "text" at bounding box center [264, 99] width 211 height 28
type input "Jupiter Transport"
click at [268, 163] on select "Select A member of a limited liability company (LLC) or limited liability partn…" at bounding box center [264, 155] width 213 height 29
select select "sole_proprietor"
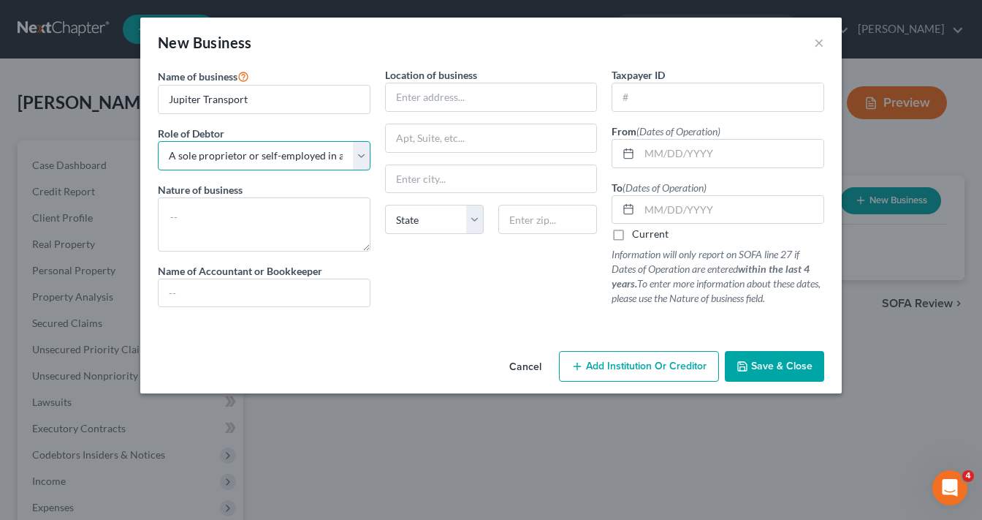
click at [158, 141] on select "Select A member of a limited liability company (LLC) or limited liability partn…" at bounding box center [264, 155] width 213 height 29
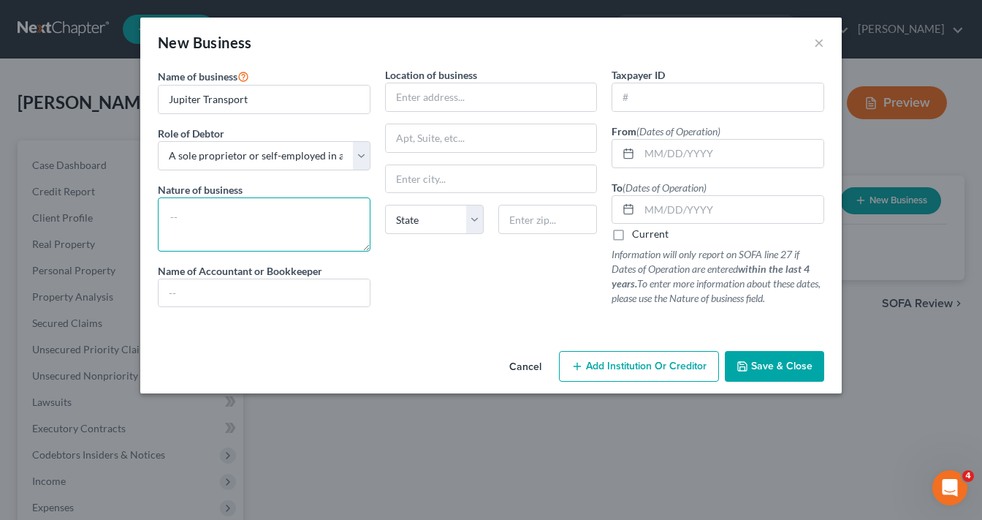
click at [284, 221] on textarea at bounding box center [264, 224] width 213 height 54
type textarea "Truck Driving"
click at [485, 101] on input "text" at bounding box center [491, 97] width 211 height 28
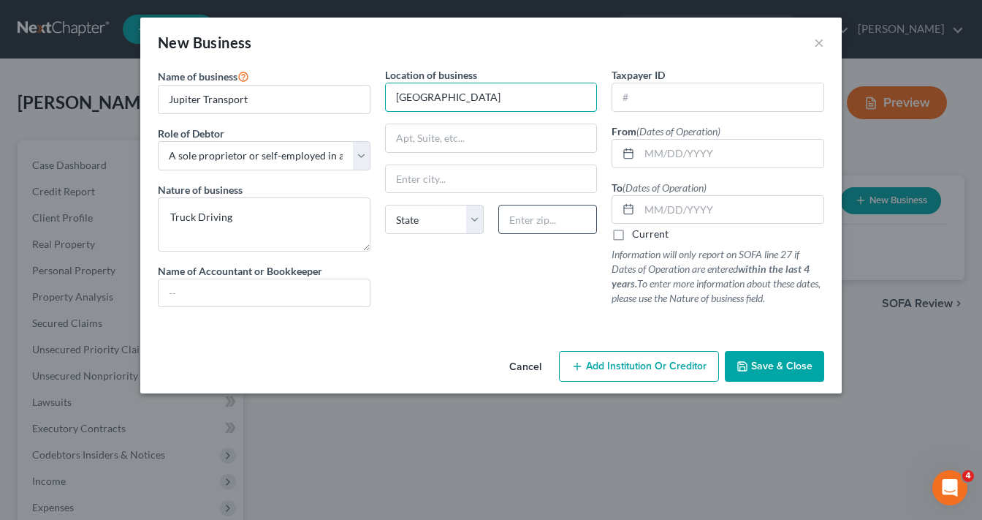
type input "[GEOGRAPHIC_DATA]"
click at [551, 221] on input "text" at bounding box center [547, 219] width 99 height 29
type input "90501"
type input "Torrance"
select select "4"
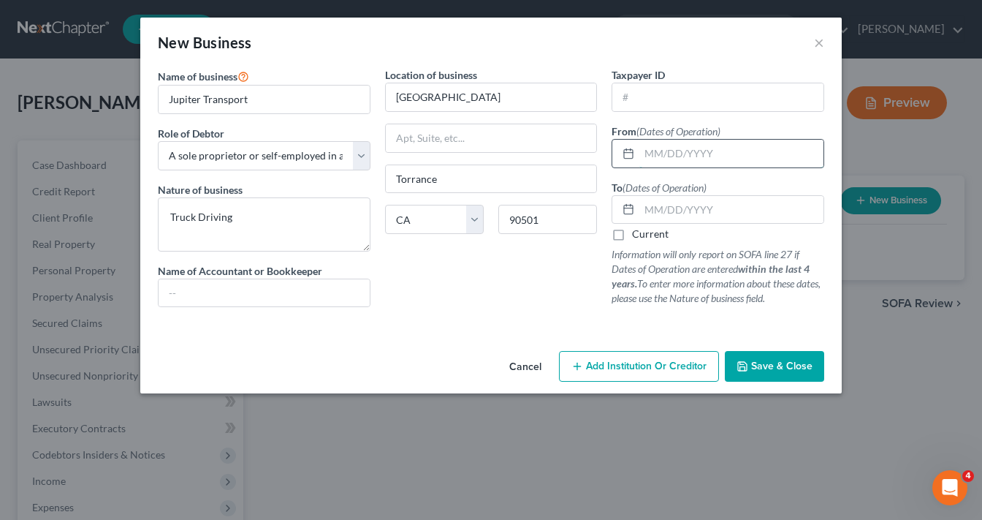
click at [693, 148] on input "text" at bounding box center [731, 154] width 184 height 28
type input "[DATE]"
click at [689, 206] on input "text" at bounding box center [731, 210] width 184 height 28
type input "0"
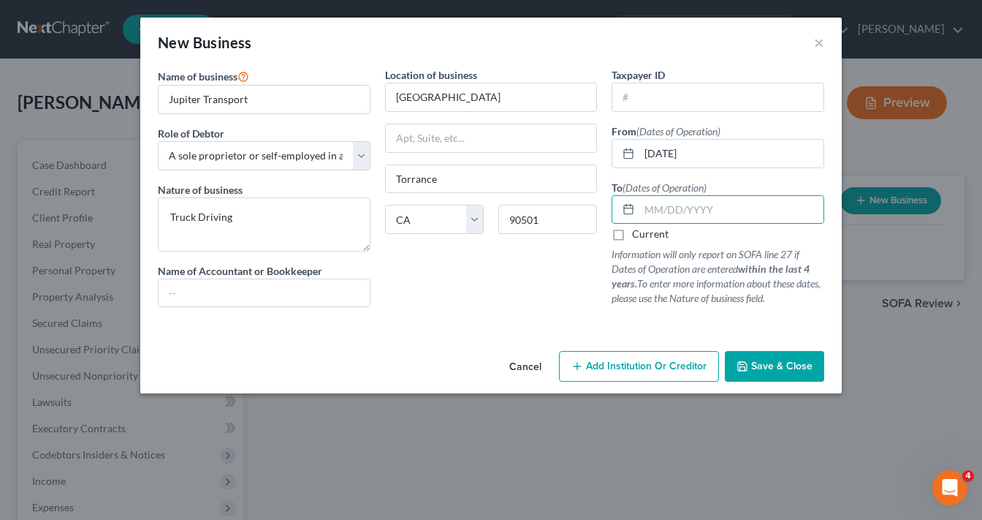
click at [632, 237] on label "Current" at bounding box center [650, 234] width 37 height 15
click at [638, 236] on input "Current" at bounding box center [642, 231] width 9 height 9
checkbox input "true"
click at [783, 364] on span "Save & Close" at bounding box center [781, 366] width 61 height 12
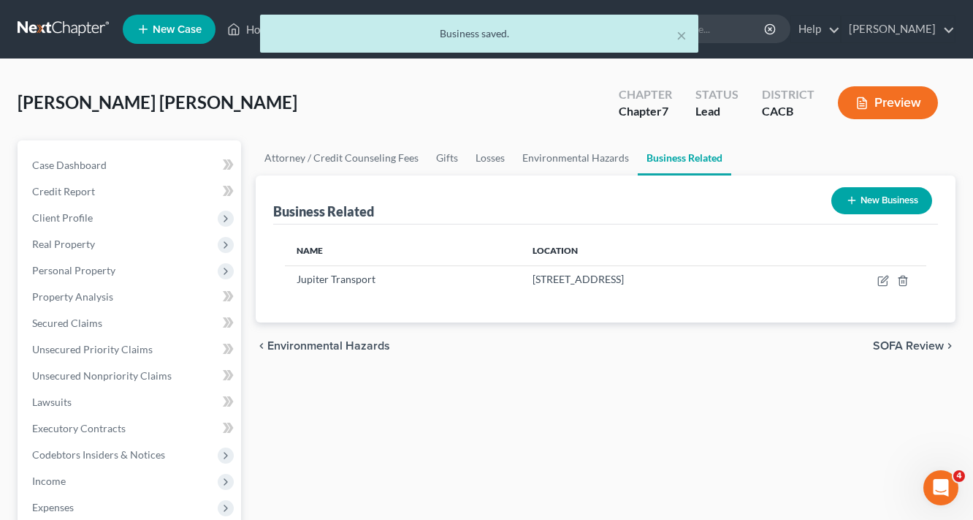
click at [713, 387] on div "Attorney / Credit Counseling Fees Gifts Losses Environmental Hazards Business R…" at bounding box center [605, 496] width 715 height 712
